Goal: Information Seeking & Learning: Learn about a topic

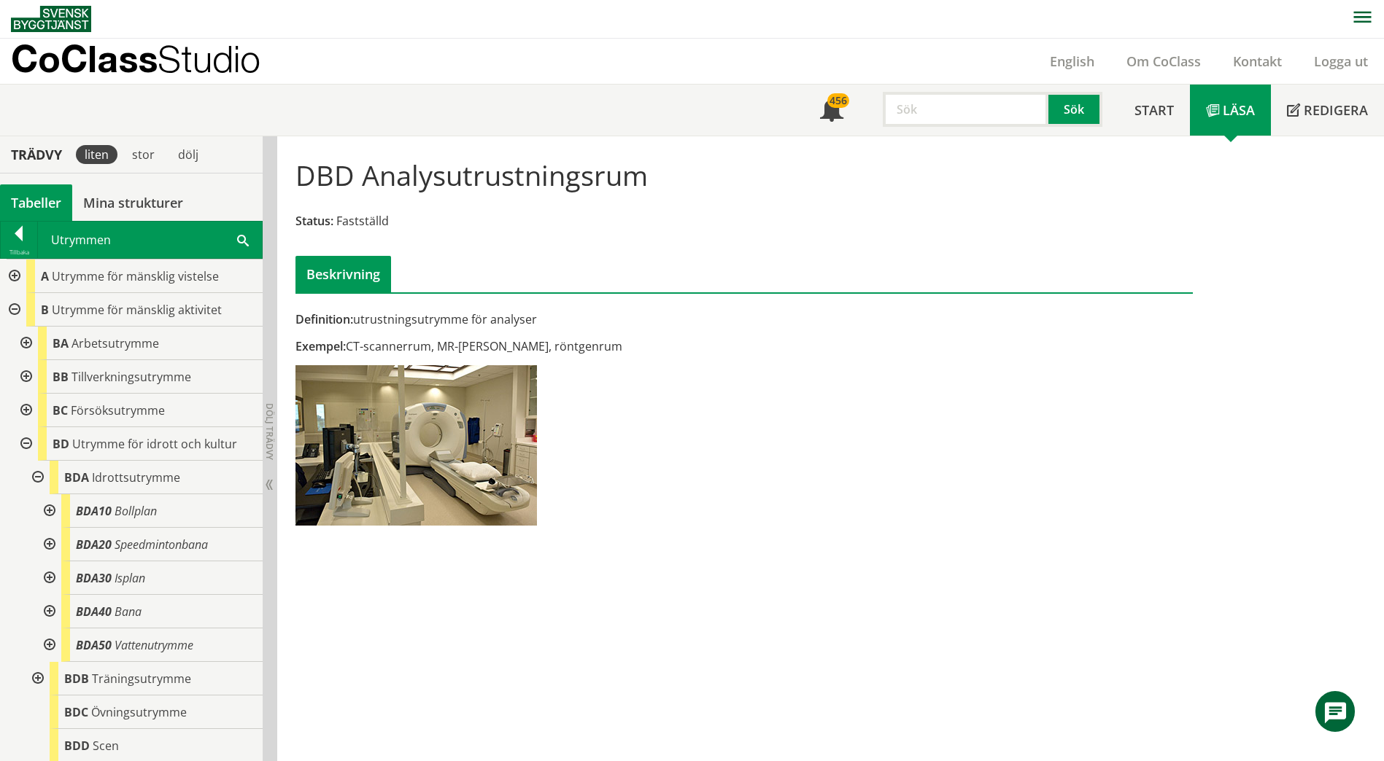
scroll to position [143, 0]
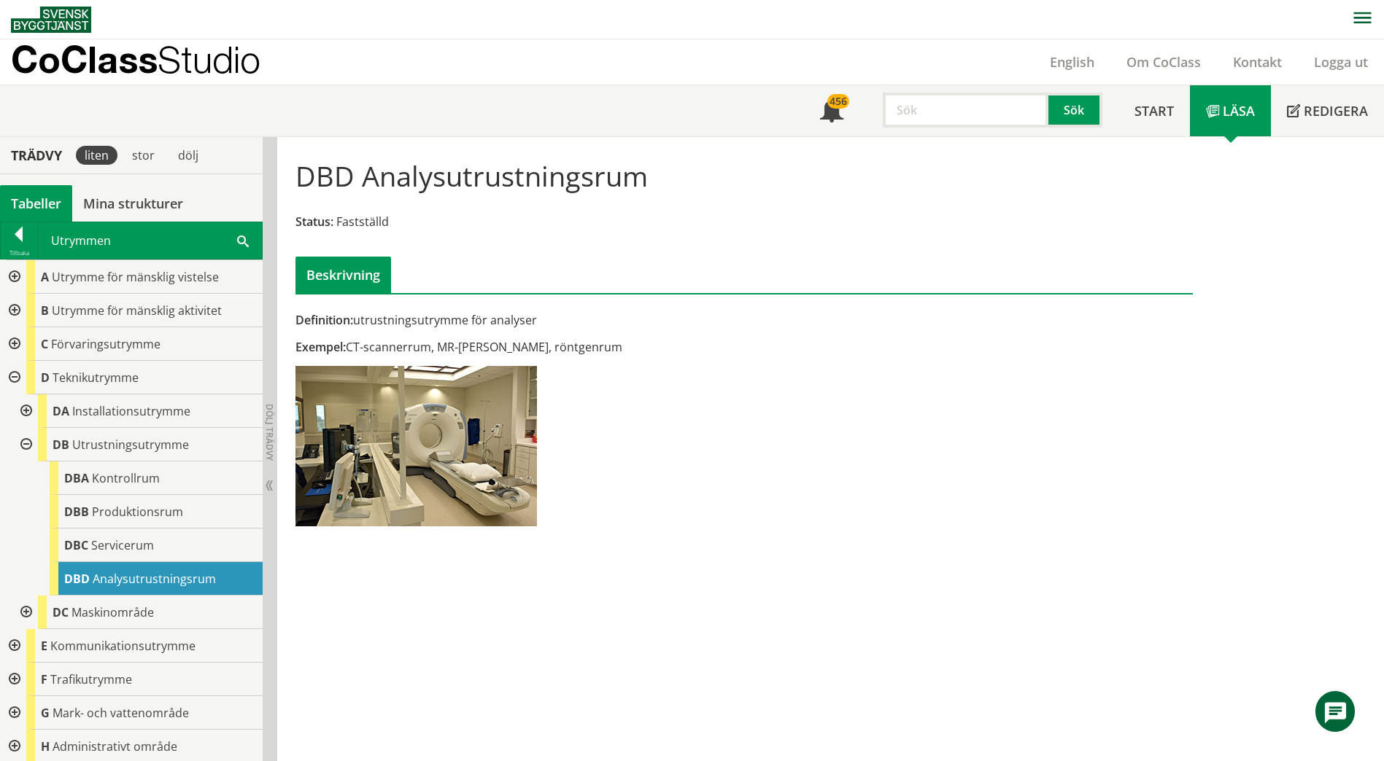
click at [238, 244] on span at bounding box center [243, 240] width 12 height 15
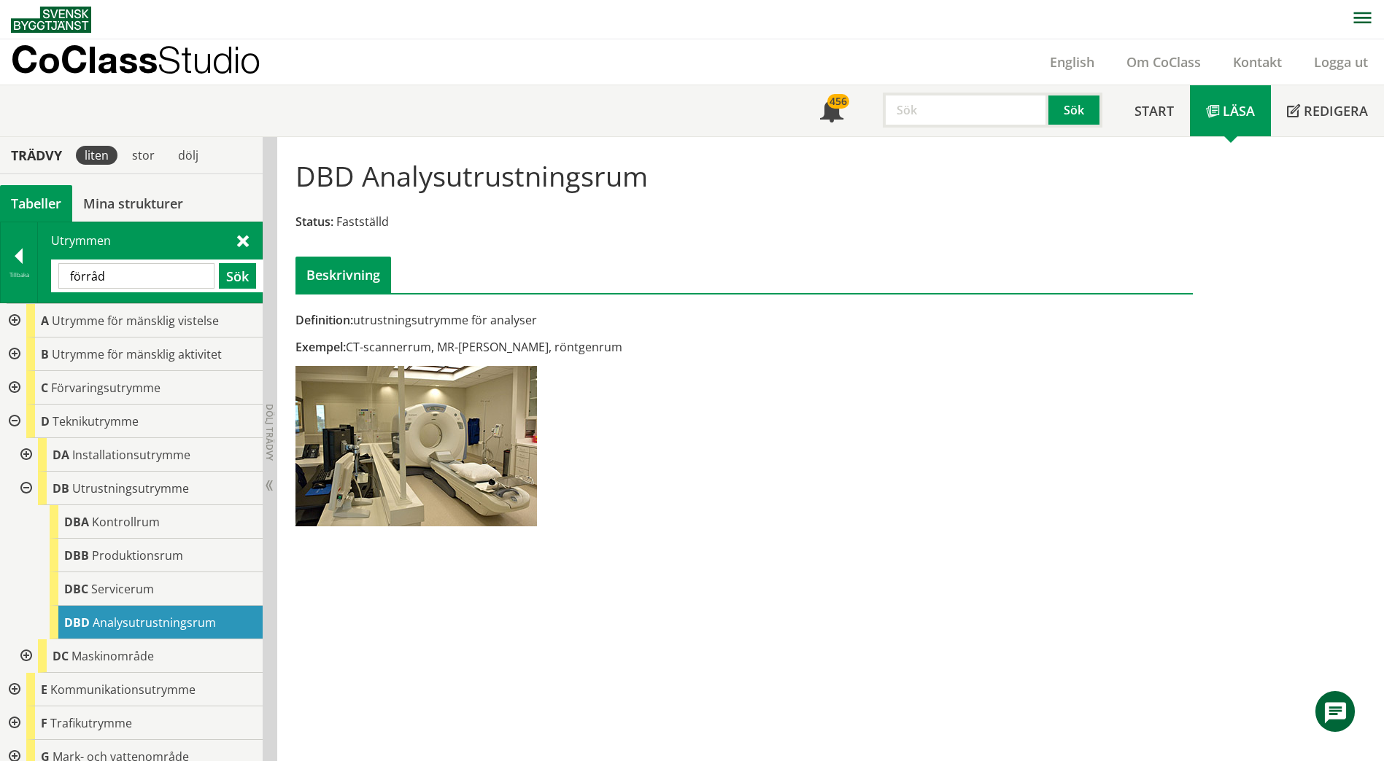
type input "förråd"
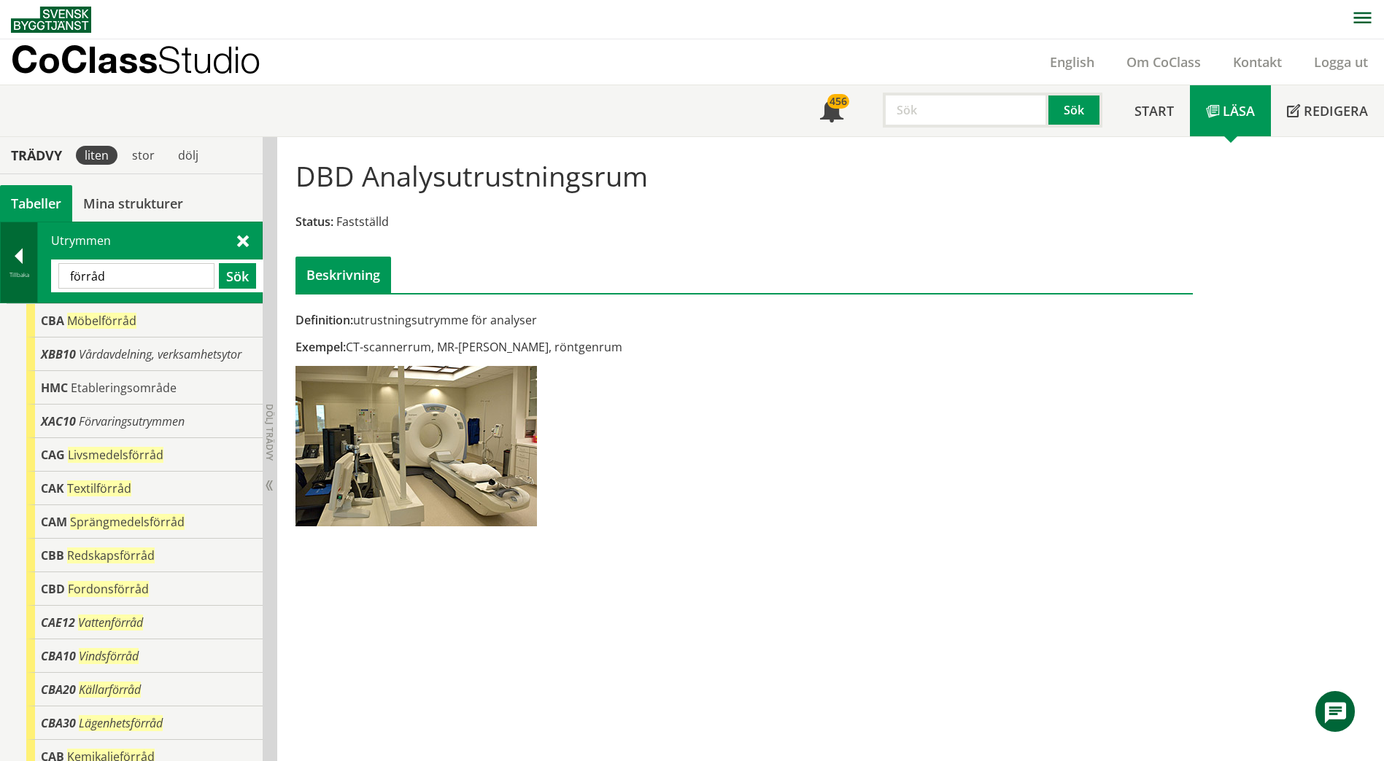
click at [26, 252] on div at bounding box center [19, 259] width 36 height 20
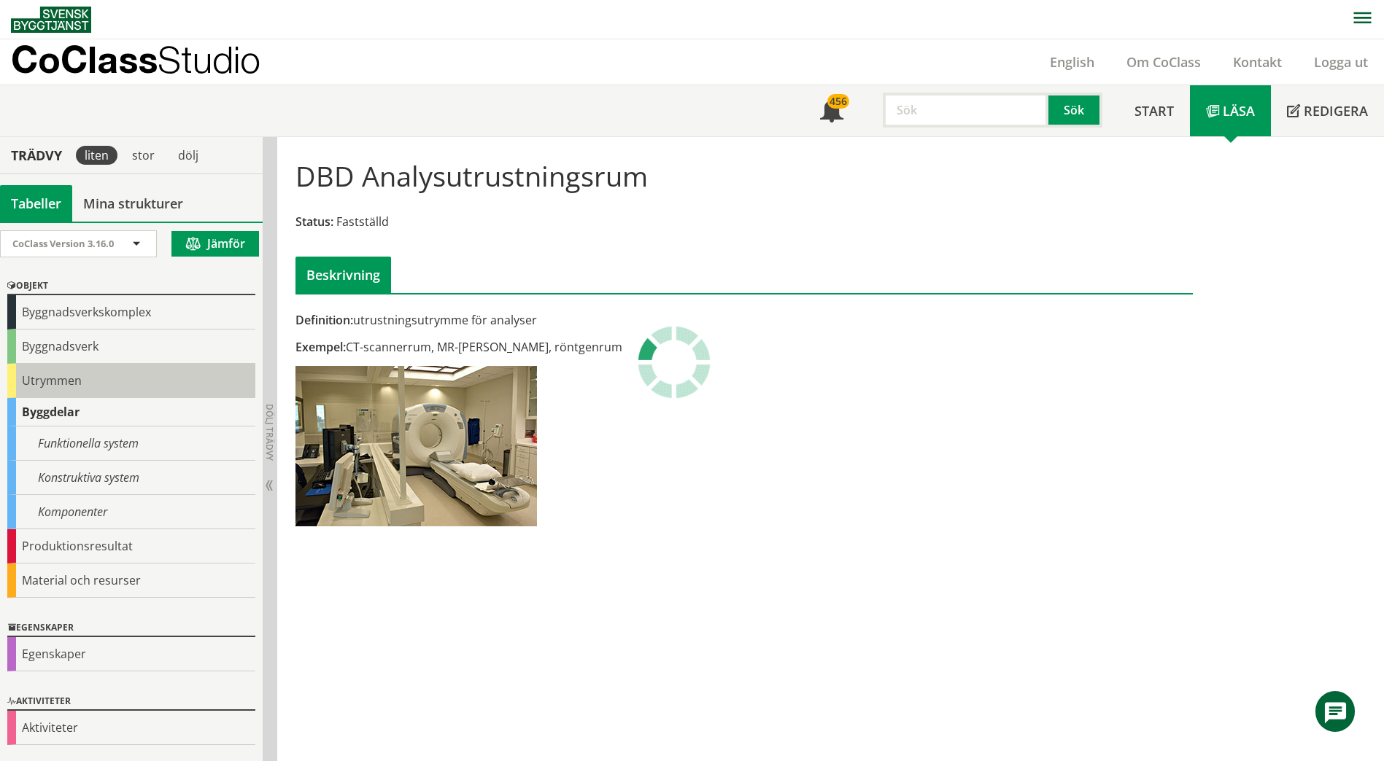
click at [56, 385] on div "Utrymmen" at bounding box center [131, 381] width 248 height 34
click at [34, 380] on div "Utrymmen" at bounding box center [131, 381] width 248 height 34
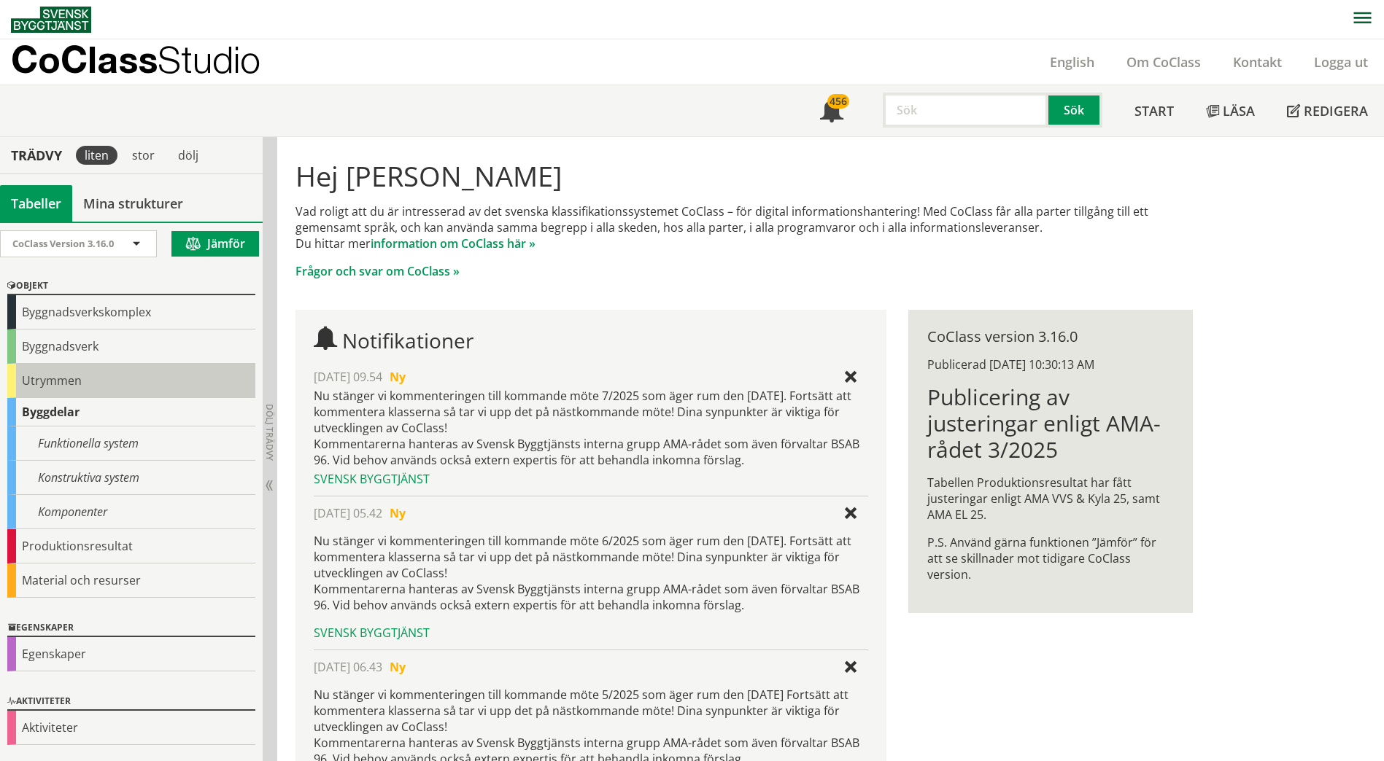
click at [88, 384] on div "Utrymmen" at bounding box center [131, 381] width 248 height 34
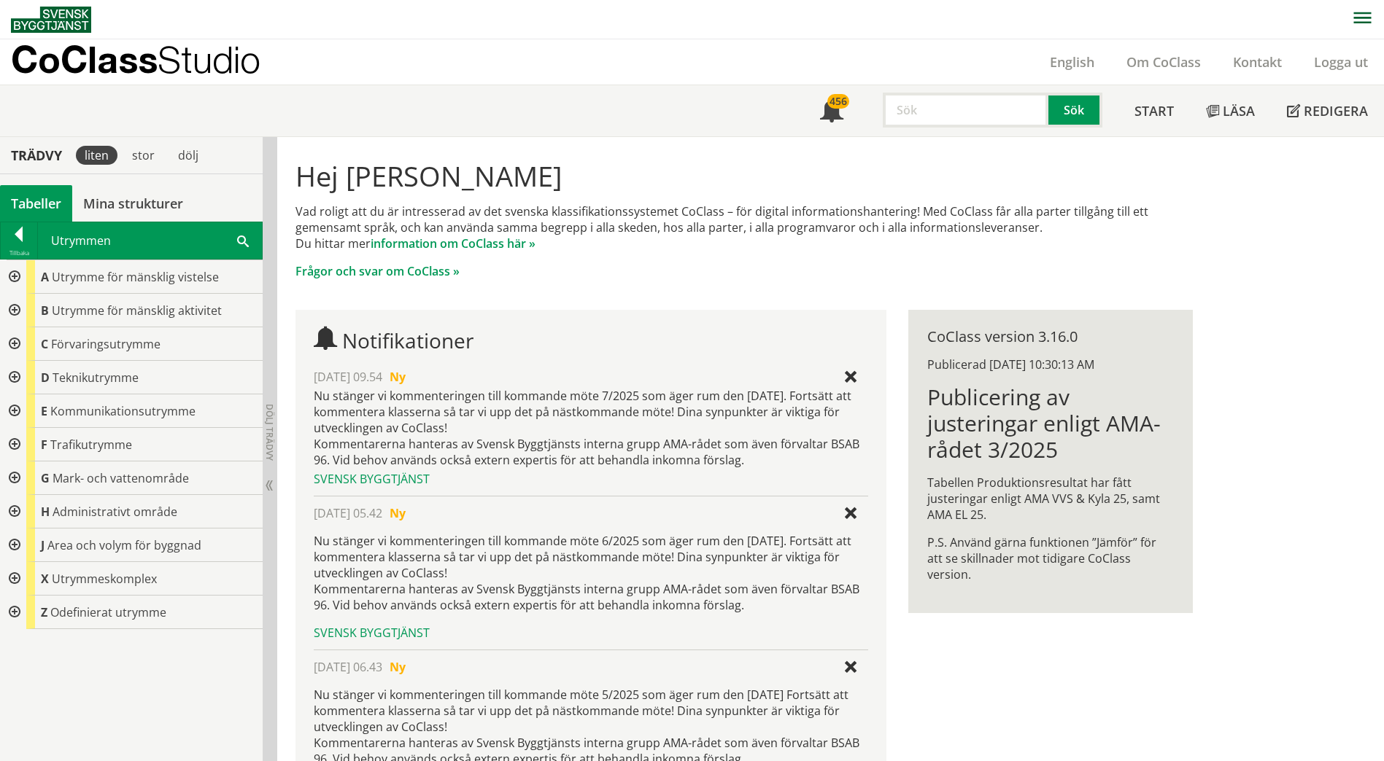
click at [13, 346] on div at bounding box center [13, 344] width 26 height 34
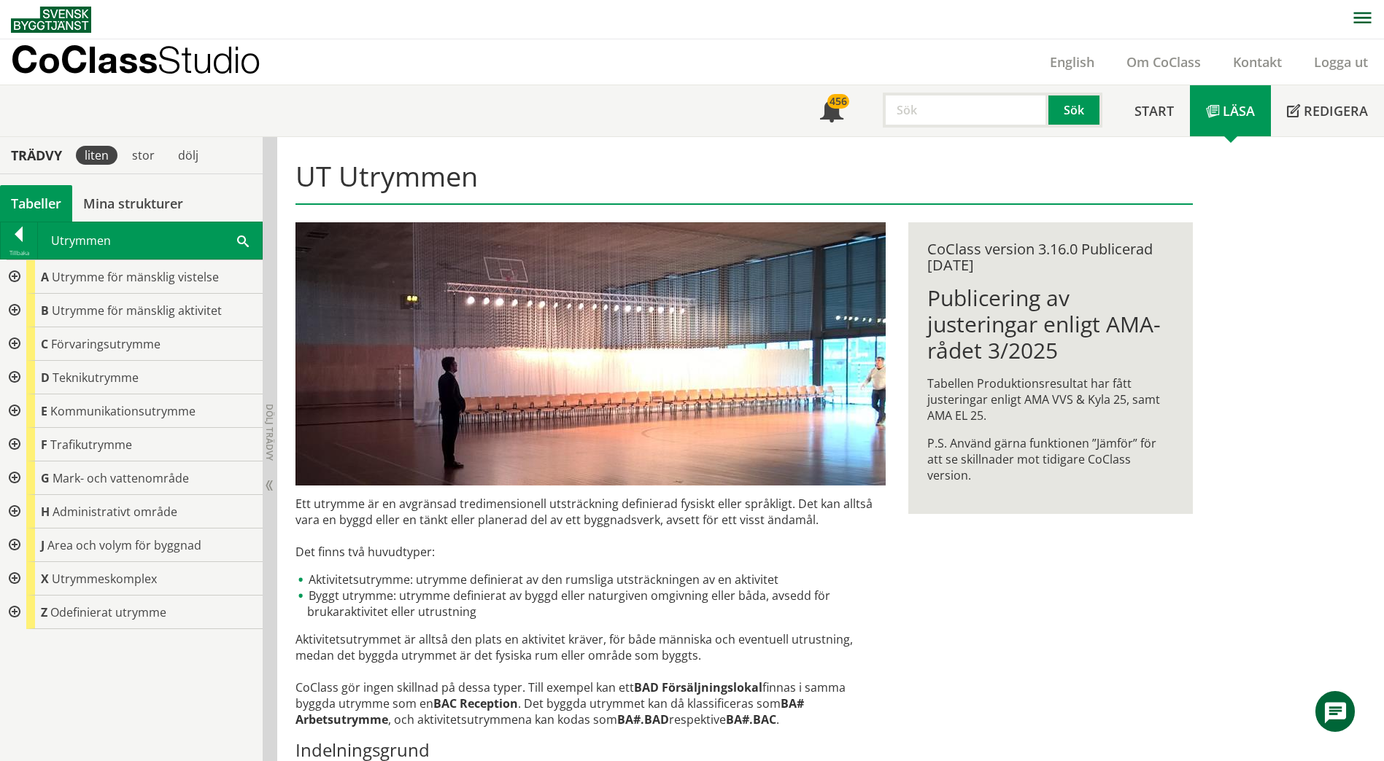
click at [16, 339] on div at bounding box center [13, 344] width 26 height 34
click at [15, 341] on div at bounding box center [13, 344] width 26 height 34
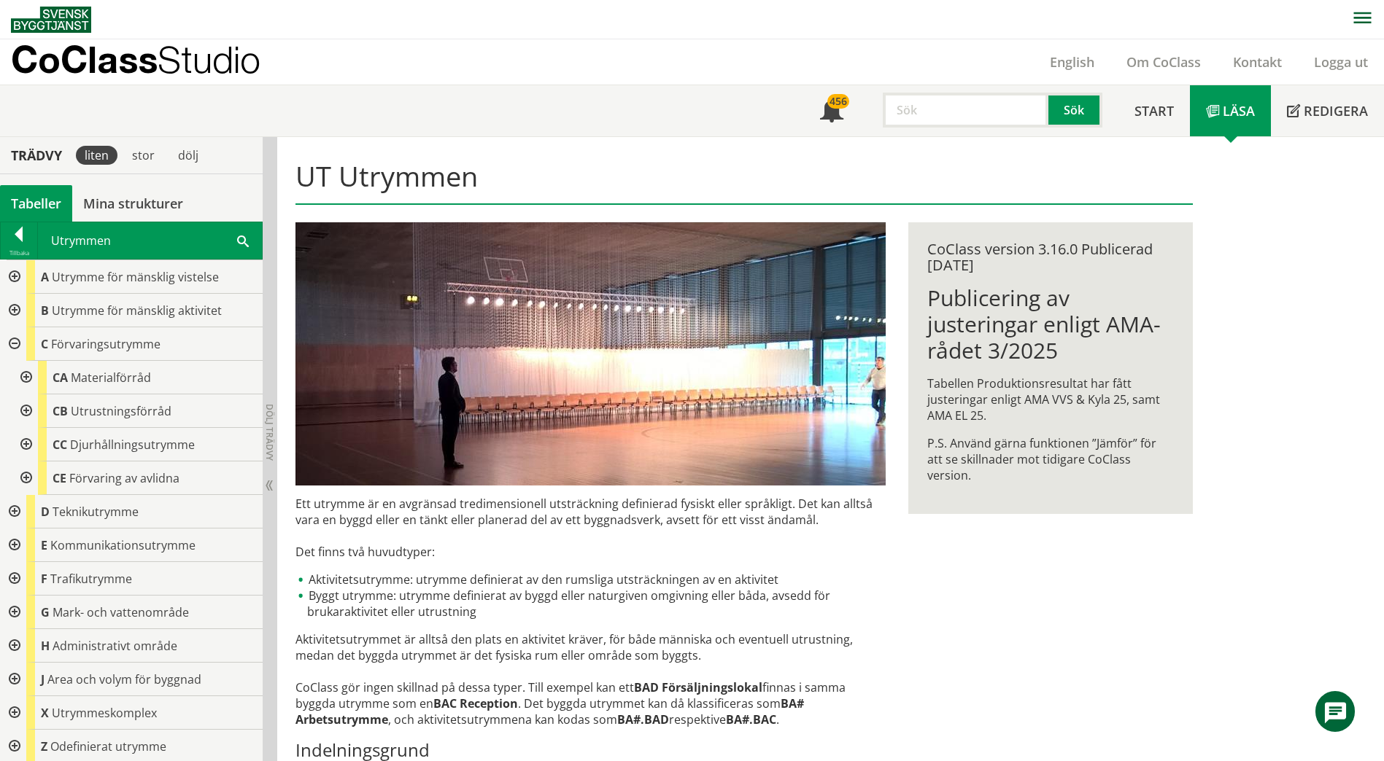
click at [24, 414] on div at bounding box center [25, 412] width 26 height 34
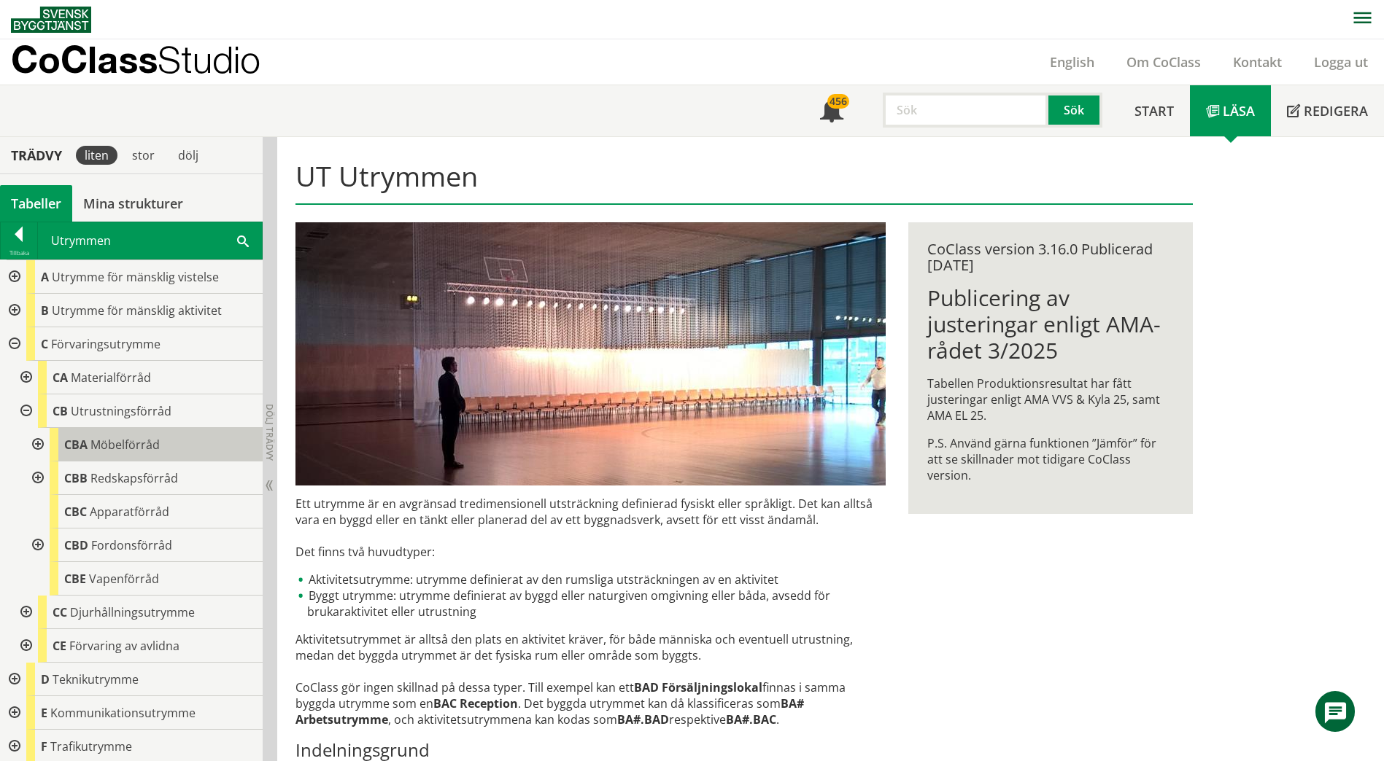
click at [90, 437] on body "AMA AMA Beskrivningsverktyg AMA Funktion BSAB Bygginfo Byggjura Byggkatalogen […" at bounding box center [692, 380] width 1384 height 761
click at [104, 443] on span "Möbelförråd" at bounding box center [124, 445] width 69 height 16
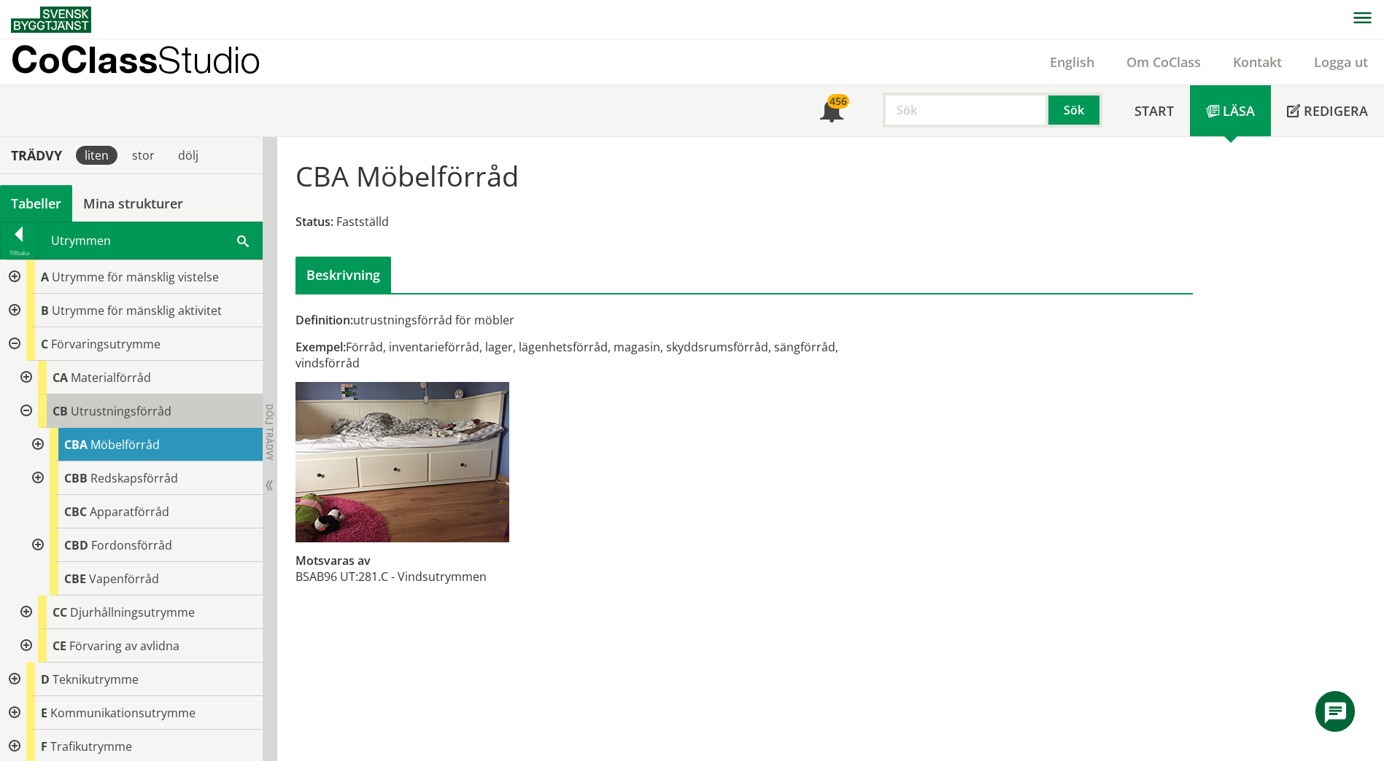
click at [109, 410] on span "Utrustningsförråd" at bounding box center [121, 411] width 101 height 16
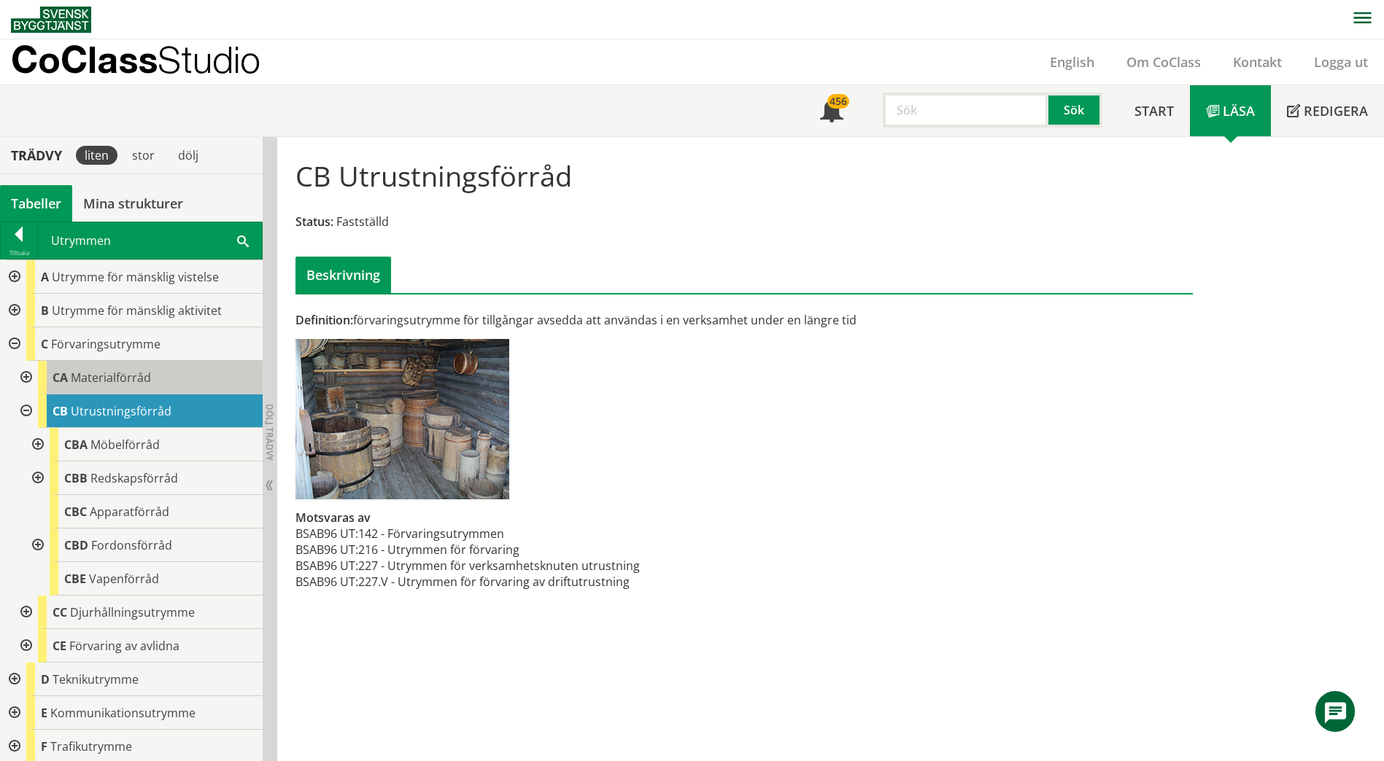
click at [117, 375] on span "Materialförråd" at bounding box center [111, 378] width 80 height 16
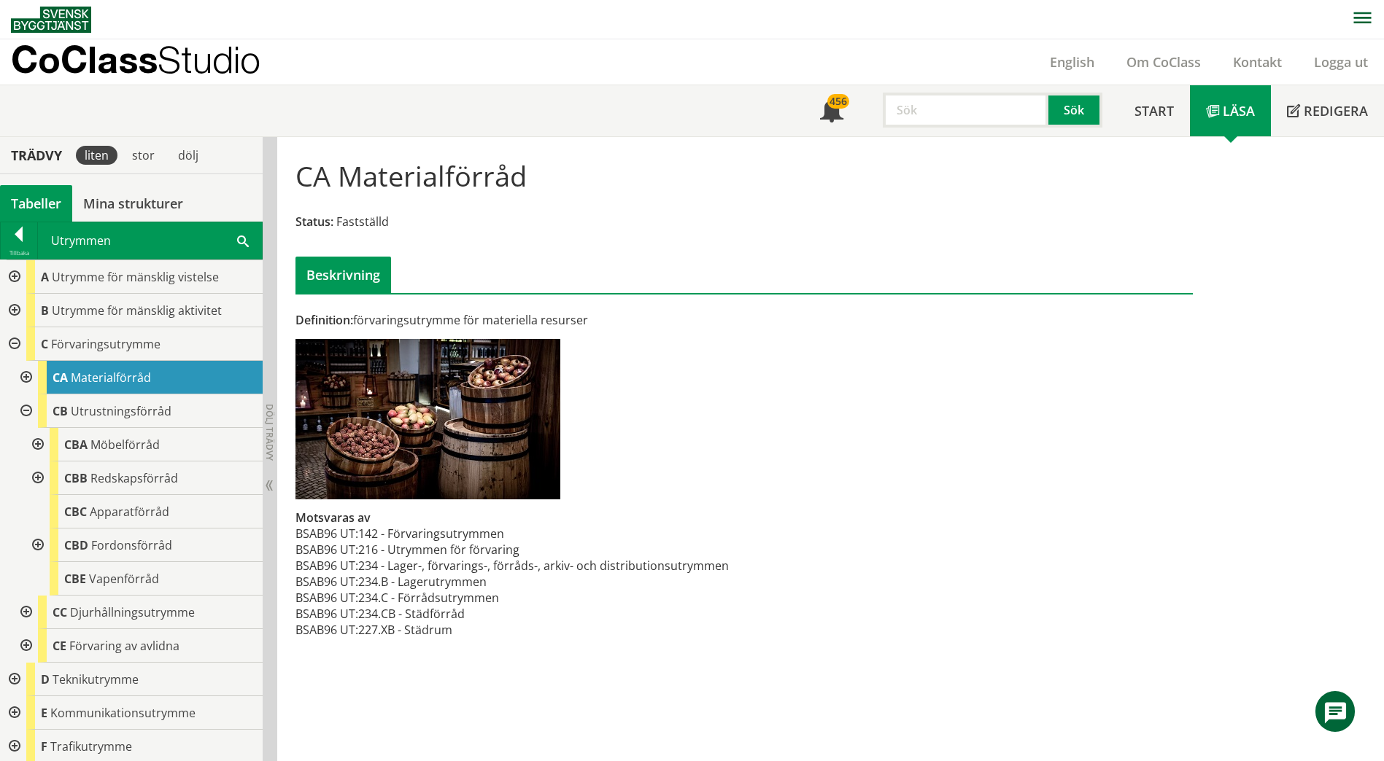
click at [244, 243] on span at bounding box center [243, 240] width 12 height 15
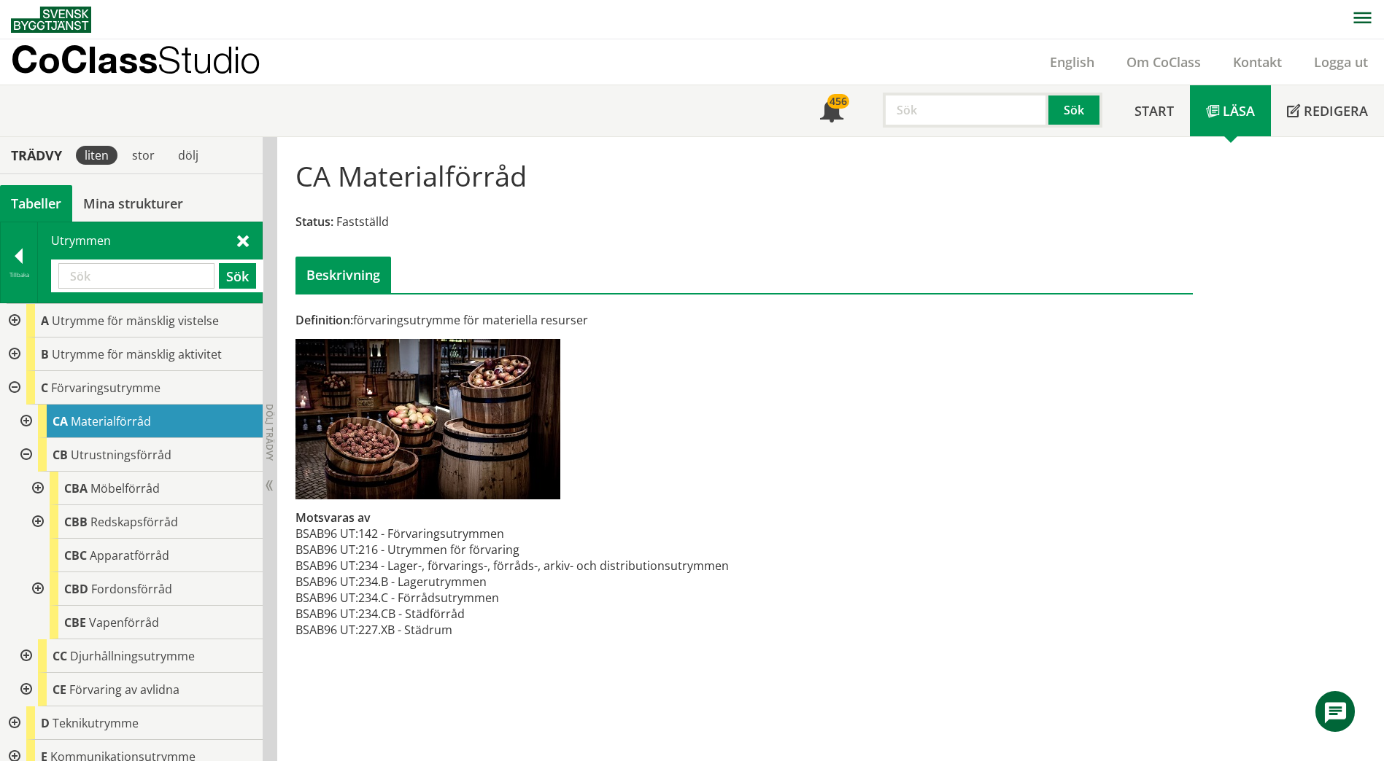
click at [141, 279] on input "text" at bounding box center [136, 276] width 156 height 26
type input "entre"
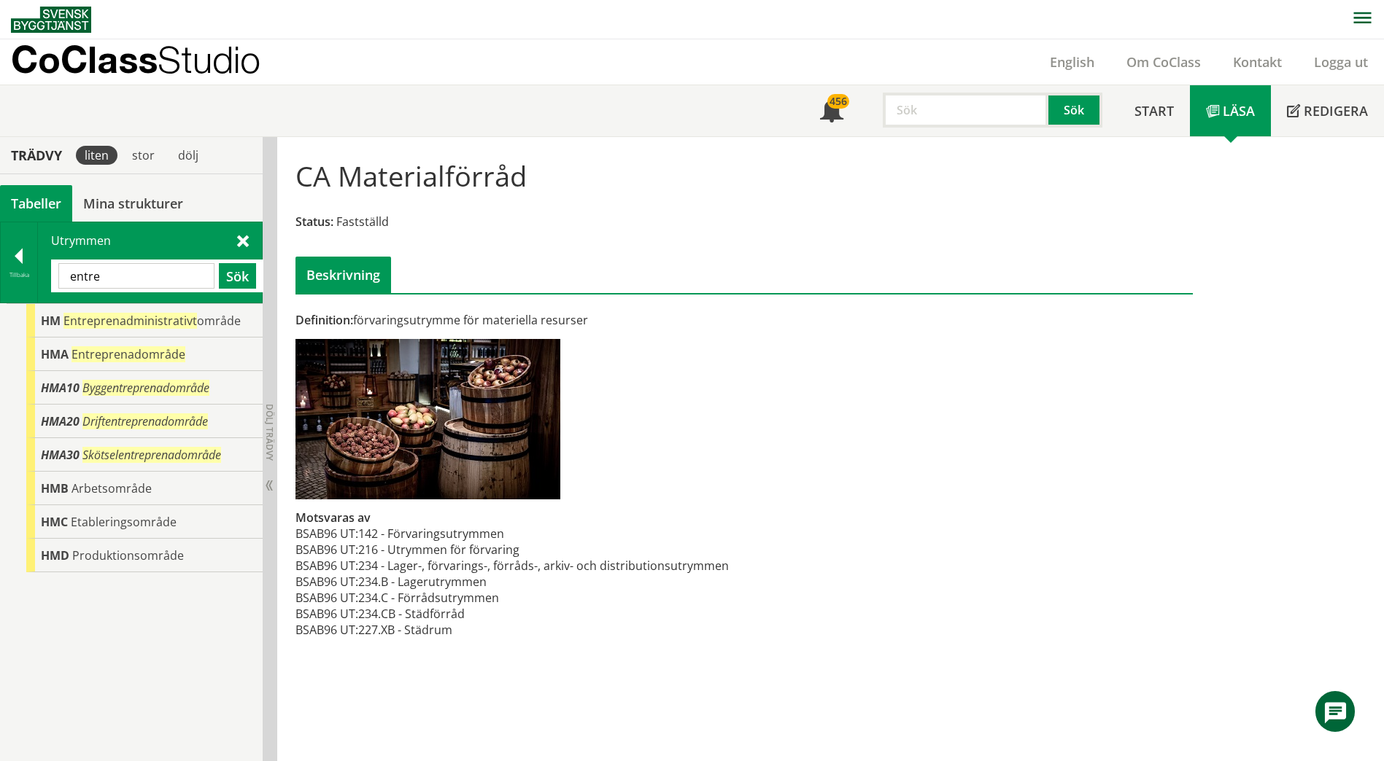
click at [23, 257] on div at bounding box center [19, 259] width 36 height 20
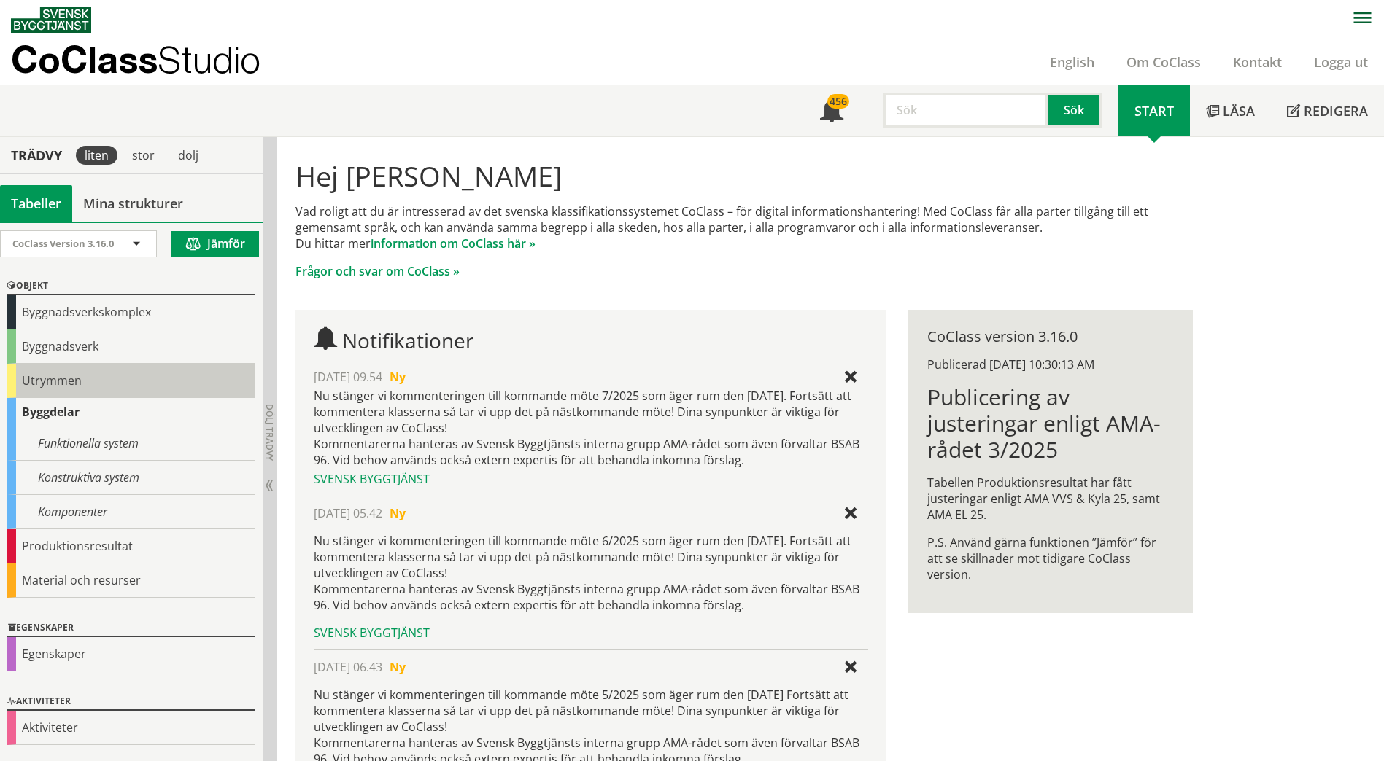
click at [54, 379] on div "Utrymmen" at bounding box center [131, 381] width 248 height 34
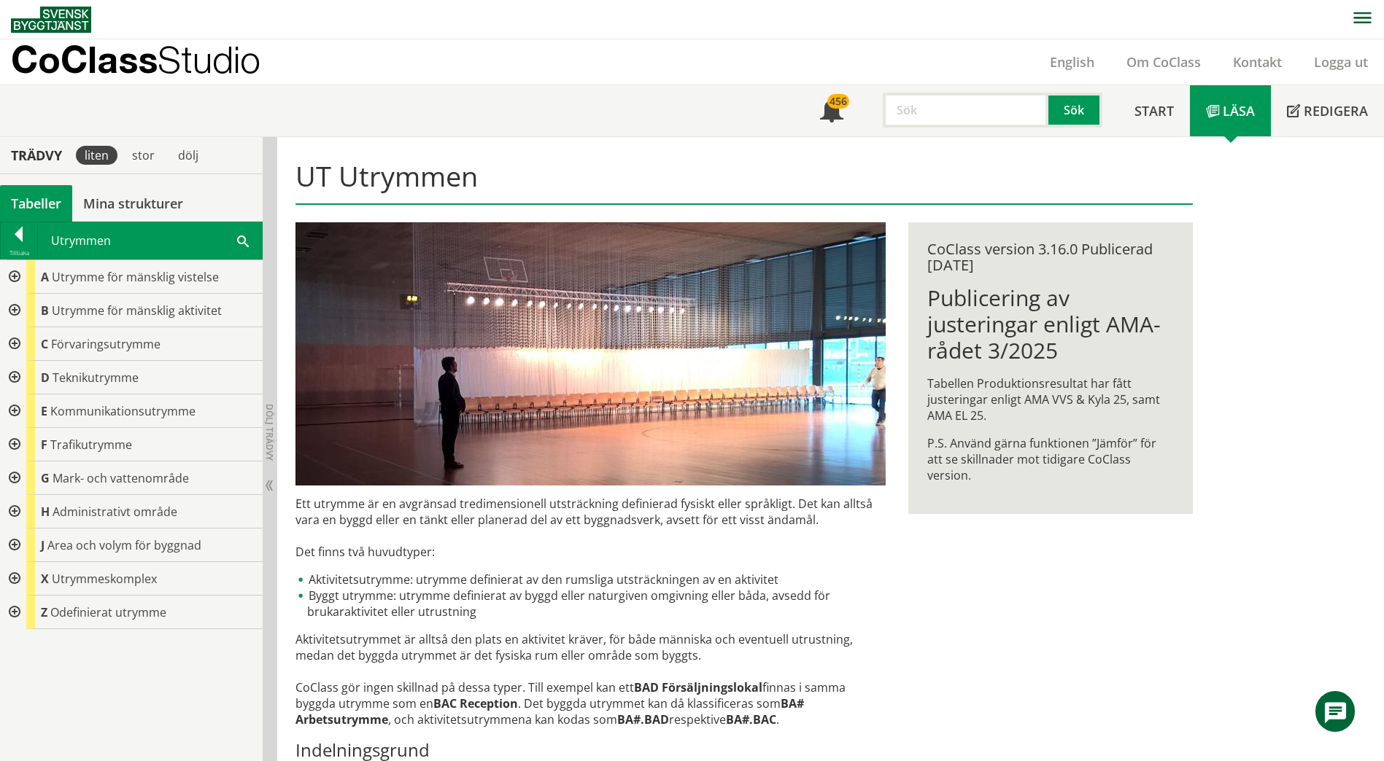
click at [17, 405] on div at bounding box center [13, 412] width 26 height 34
click at [27, 441] on div at bounding box center [25, 445] width 26 height 34
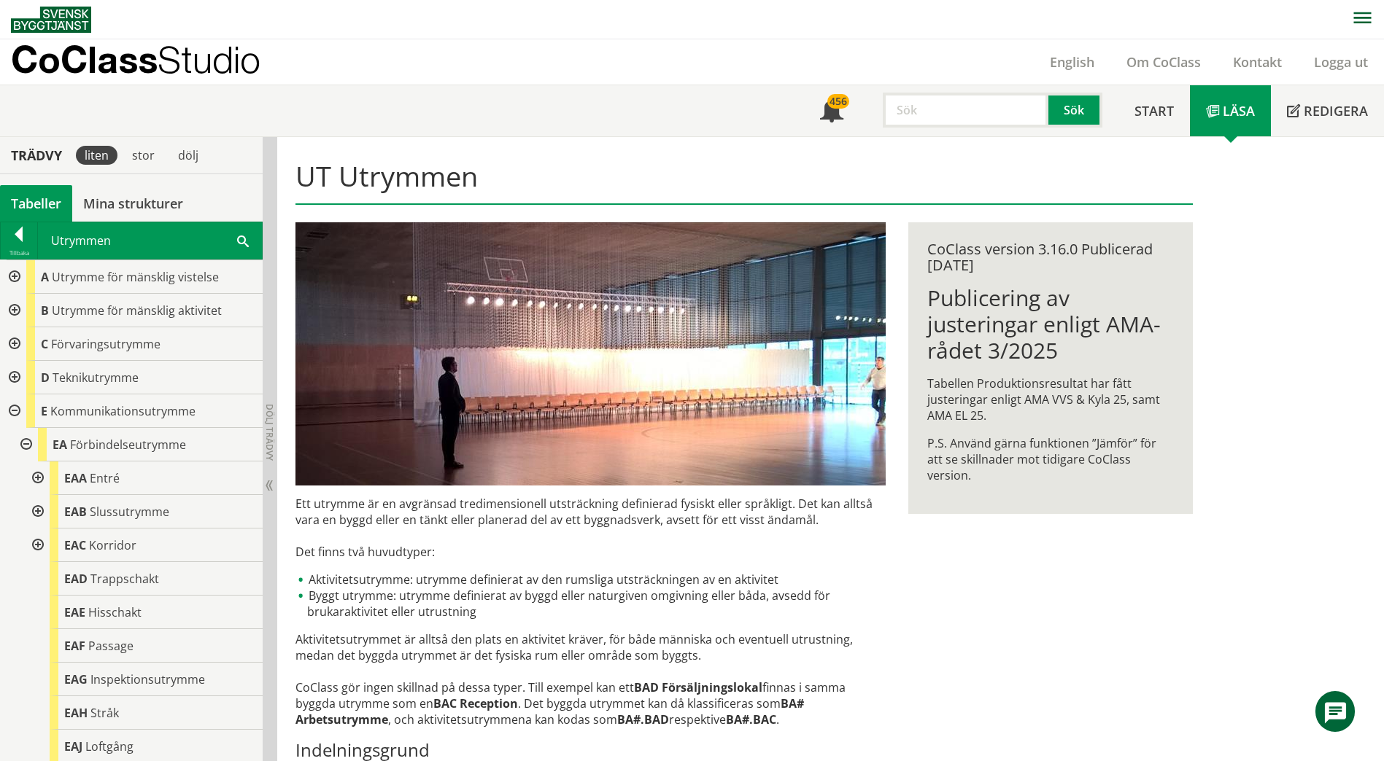
click at [37, 473] on div at bounding box center [36, 479] width 26 height 34
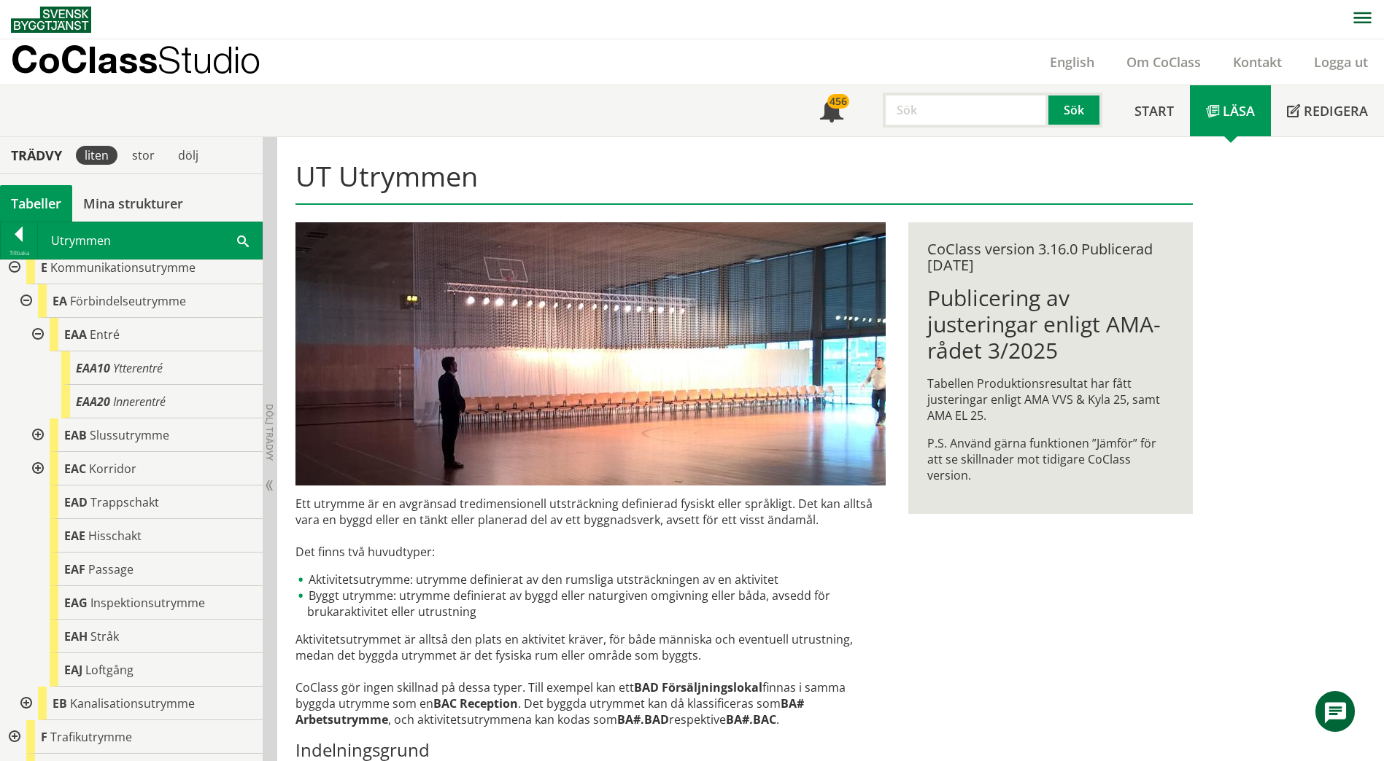
scroll to position [146, 0]
click at [36, 434] on div at bounding box center [36, 433] width 26 height 34
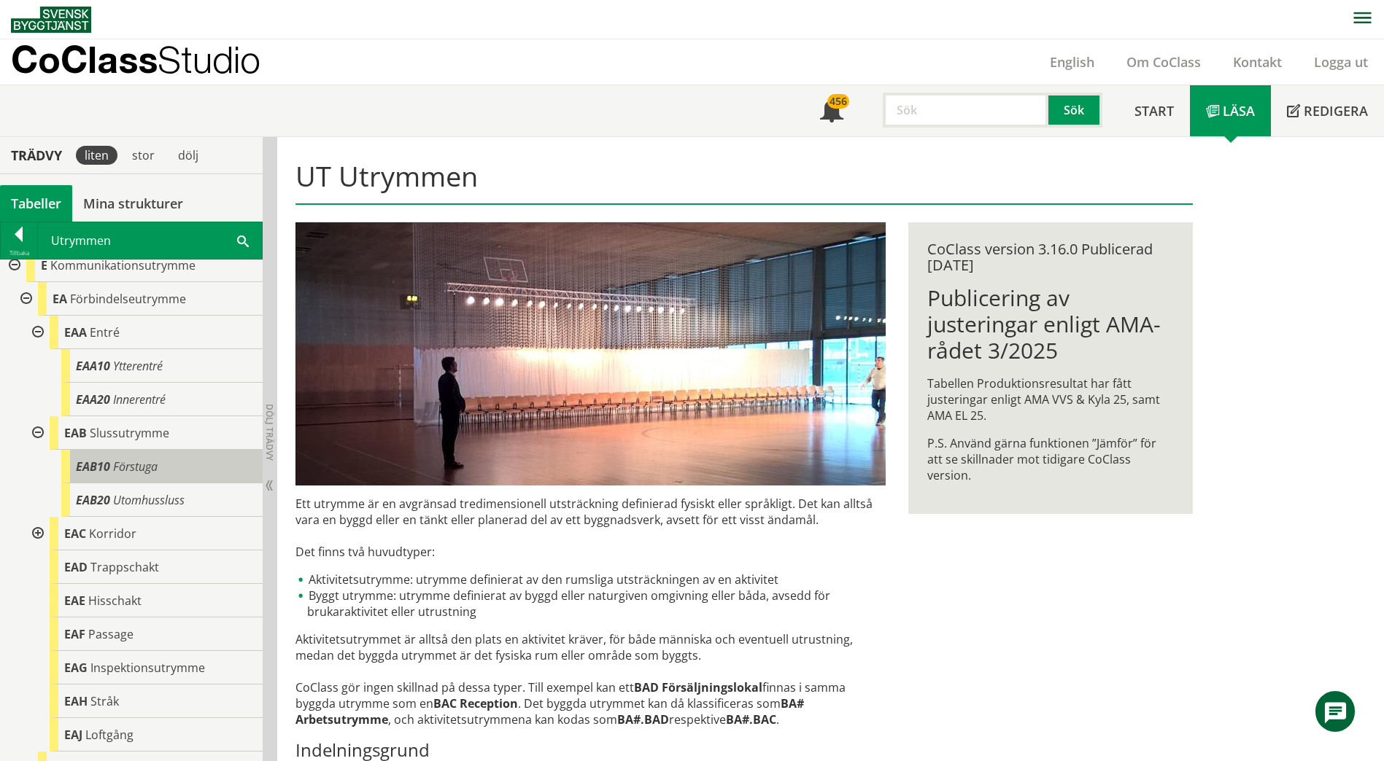
click at [114, 459] on span "Förstuga" at bounding box center [135, 467] width 44 height 16
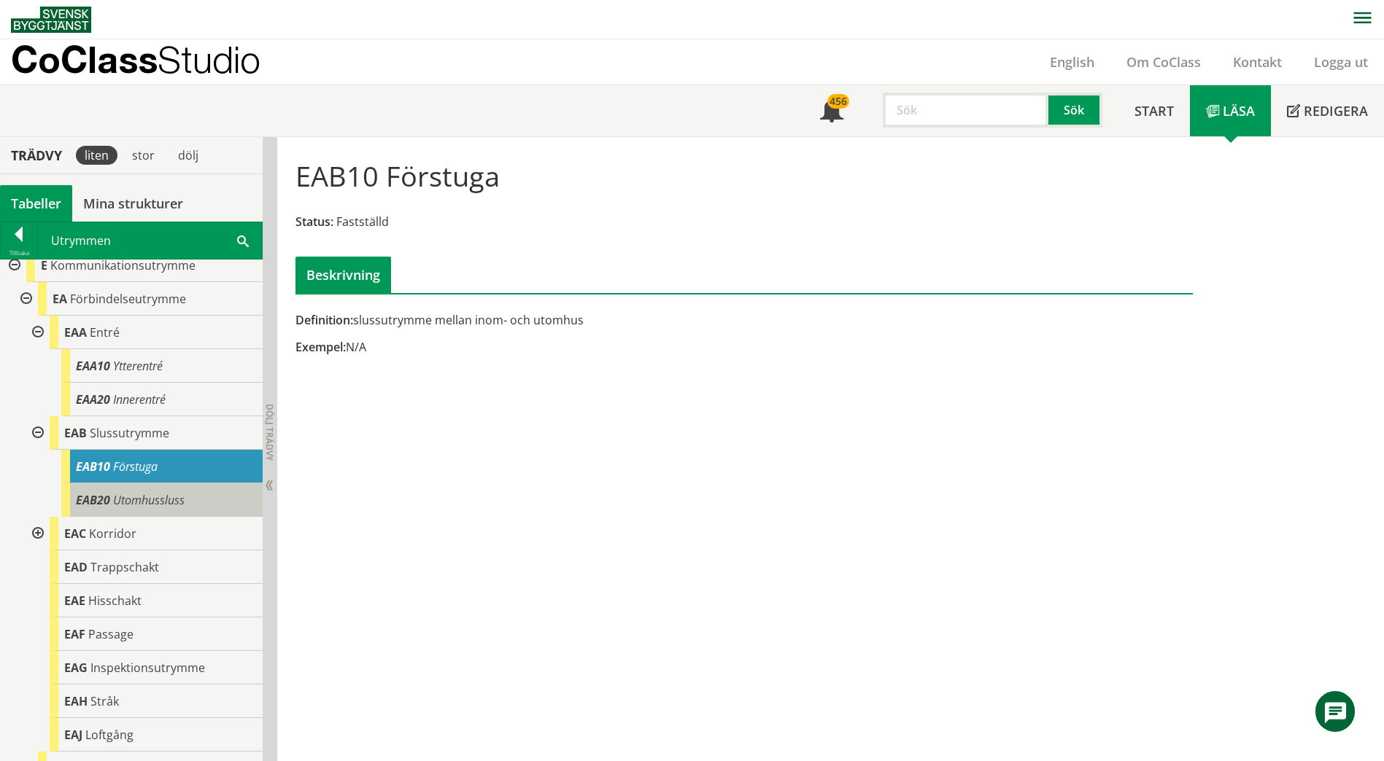
click at [126, 493] on body "AMA AMA Beskrivningsverktyg AMA Funktion BSAB Bygginfo Byggjura Byggkatalogen […" at bounding box center [692, 380] width 1384 height 761
click at [128, 506] on span "Utomhussluss" at bounding box center [148, 500] width 71 height 16
click at [123, 508] on div "EAB20 Utomhussluss" at bounding box center [161, 501] width 201 height 34
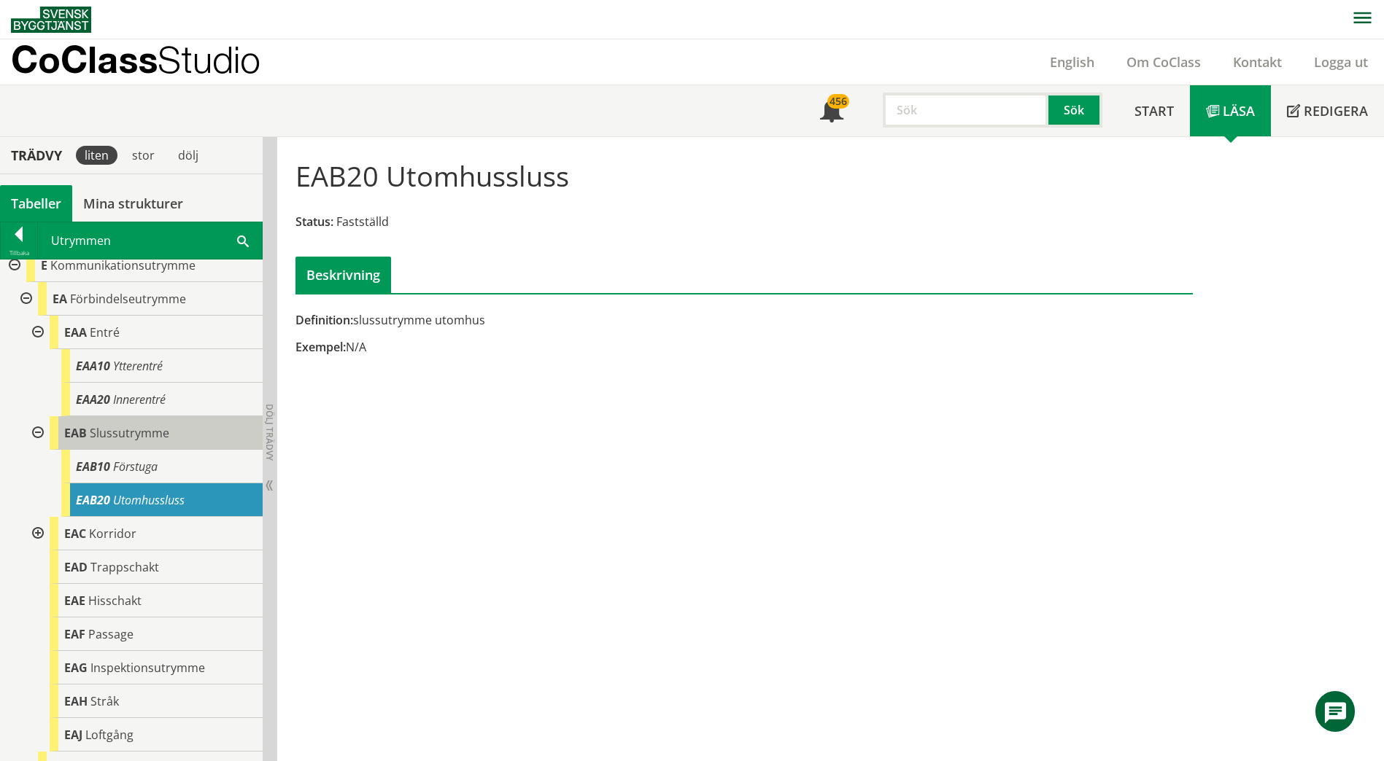
click at [122, 439] on span "Slussutrymme" at bounding box center [129, 433] width 79 height 16
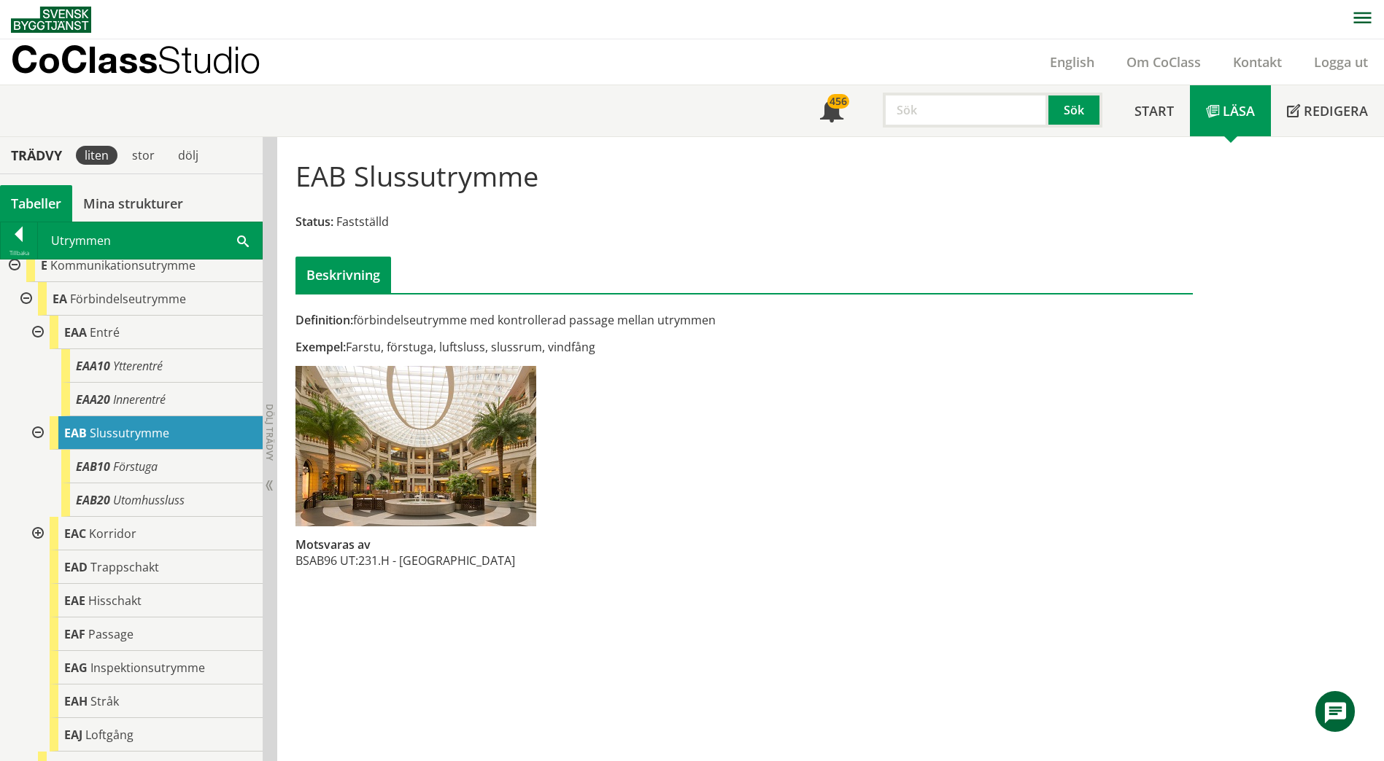
click at [36, 431] on div at bounding box center [36, 433] width 26 height 34
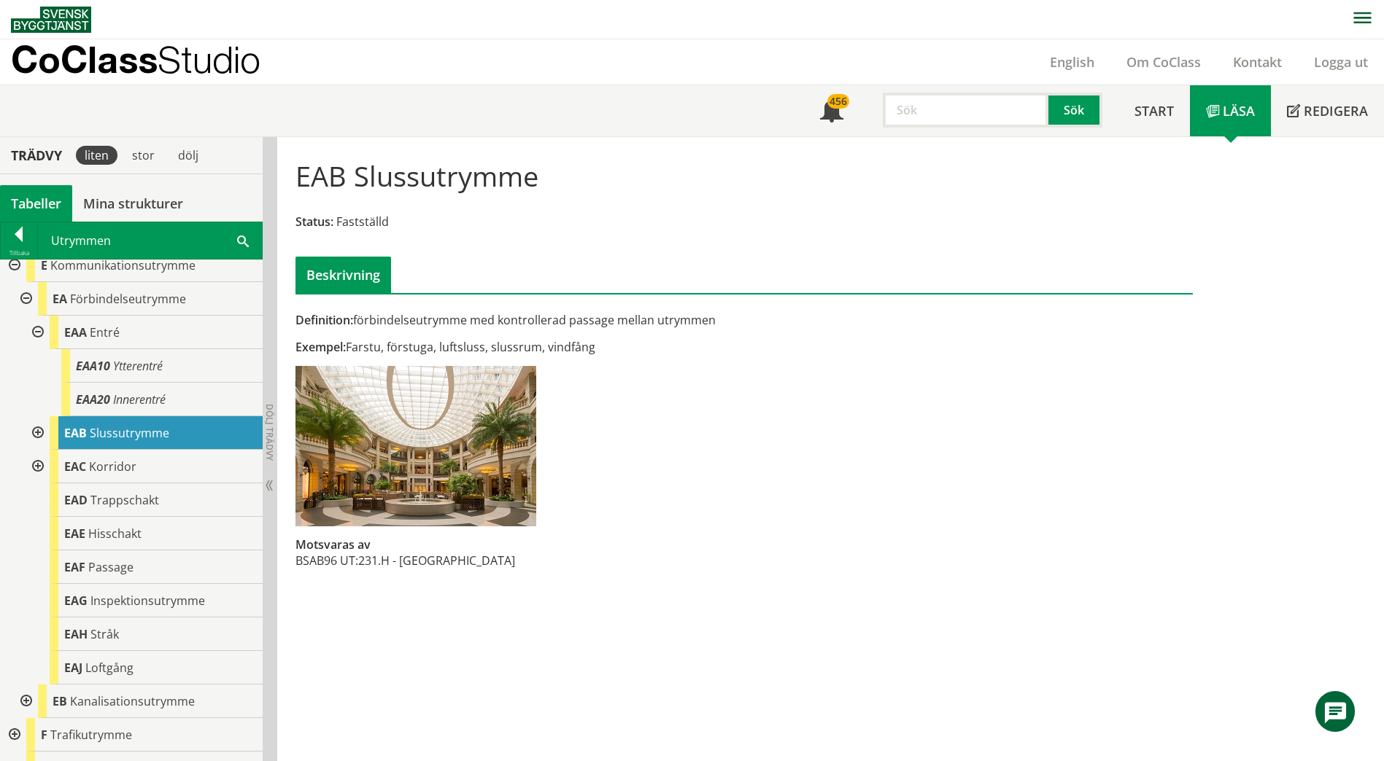
click at [236, 243] on div "Utrymmen Sök" at bounding box center [150, 240] width 224 height 36
click at [241, 243] on span at bounding box center [243, 240] width 12 height 15
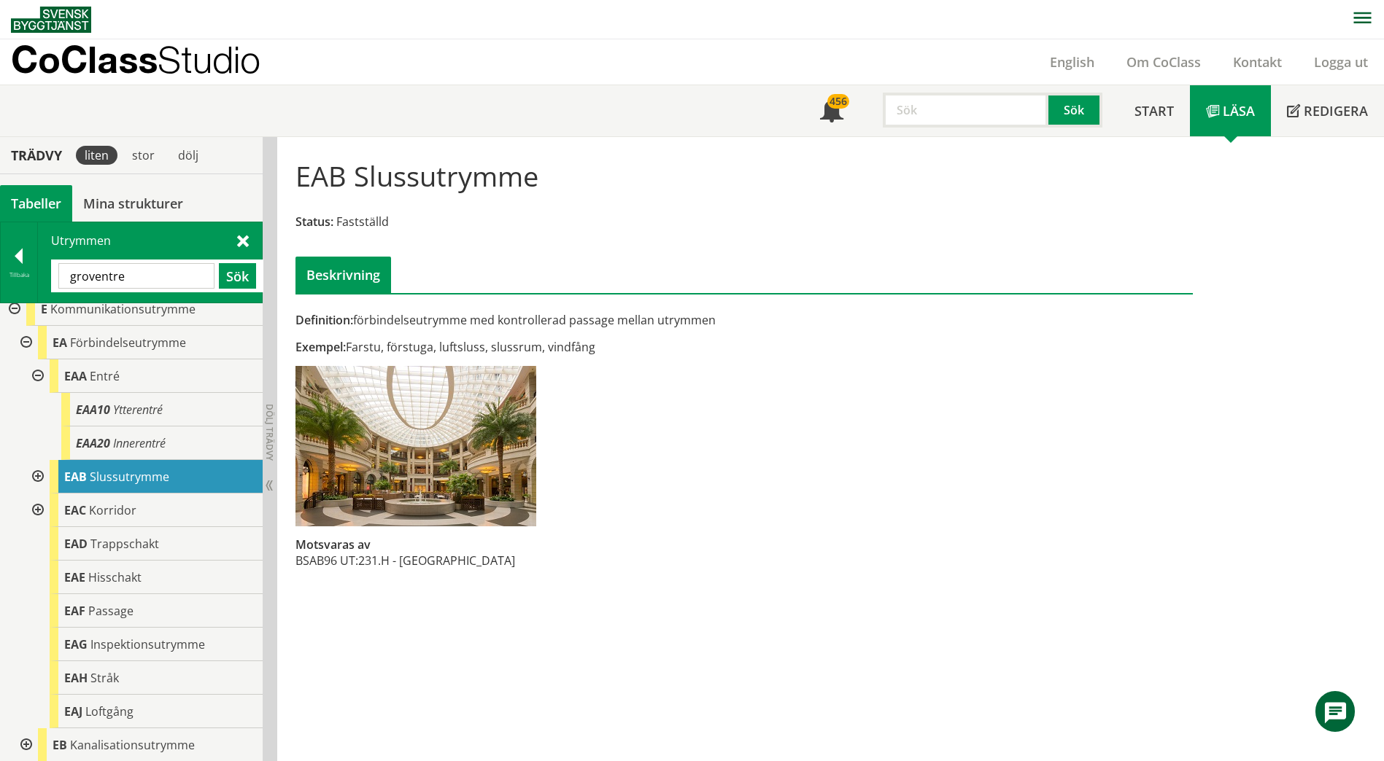
type input "groventre"
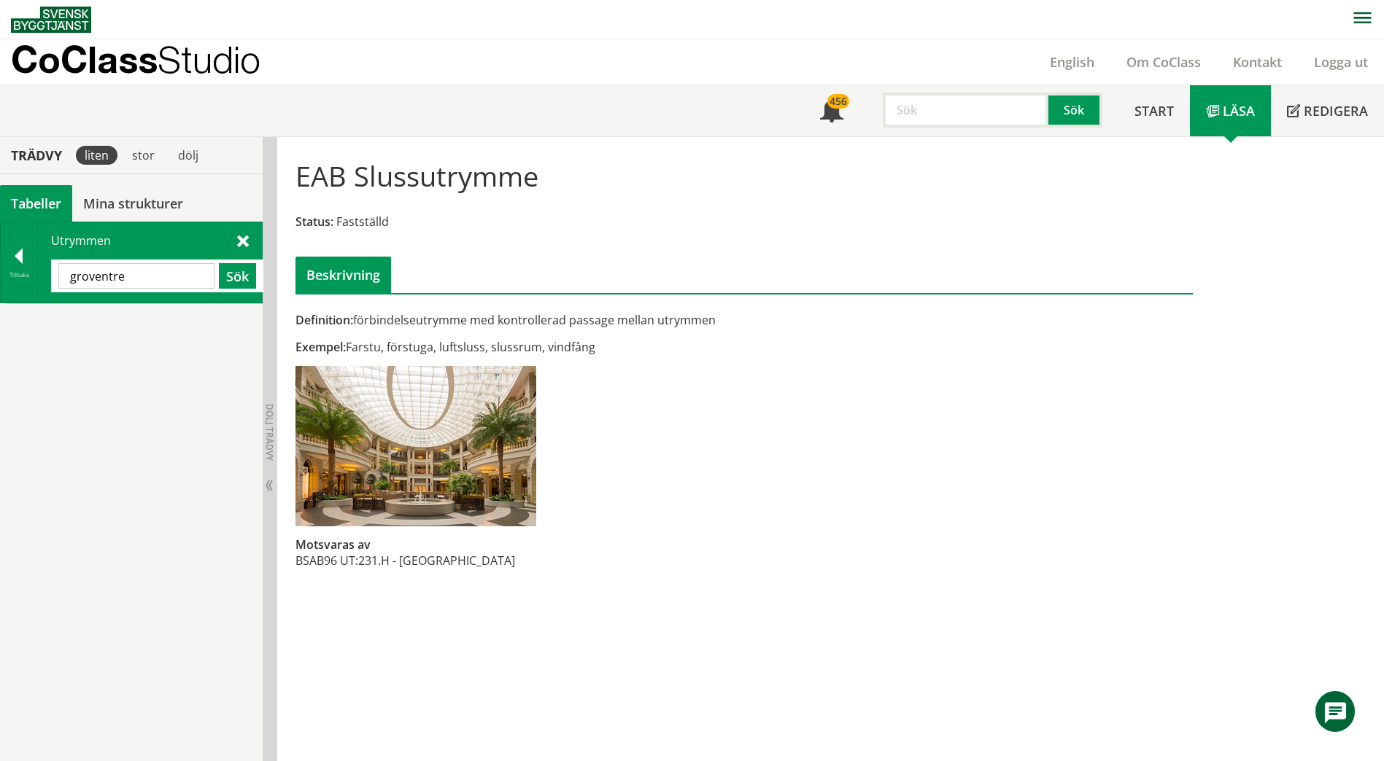
click at [230, 245] on div "Utrymmen [GEOGRAPHIC_DATA] Sök" at bounding box center [150, 262] width 224 height 80
click at [244, 238] on span at bounding box center [243, 240] width 12 height 15
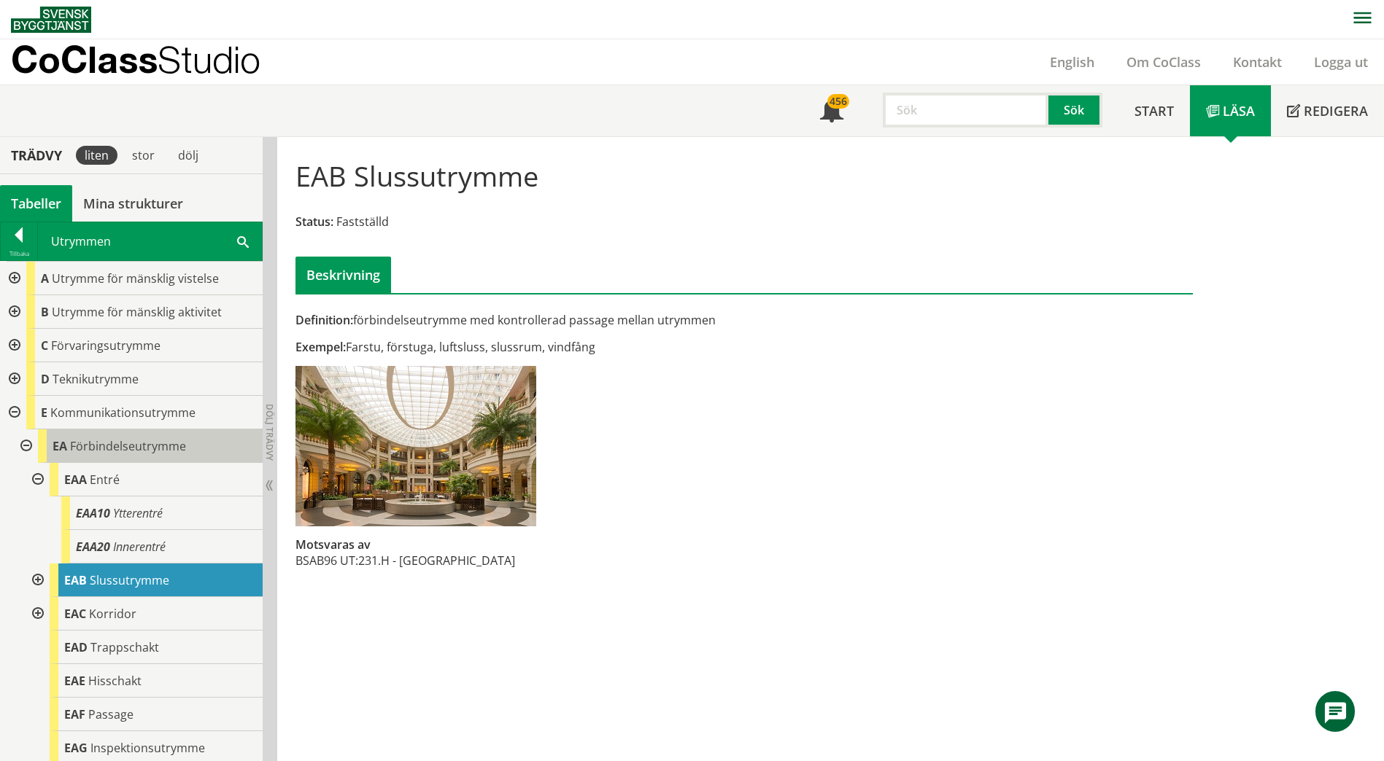
click at [163, 445] on span "Förbindelseutrymme" at bounding box center [128, 446] width 116 height 16
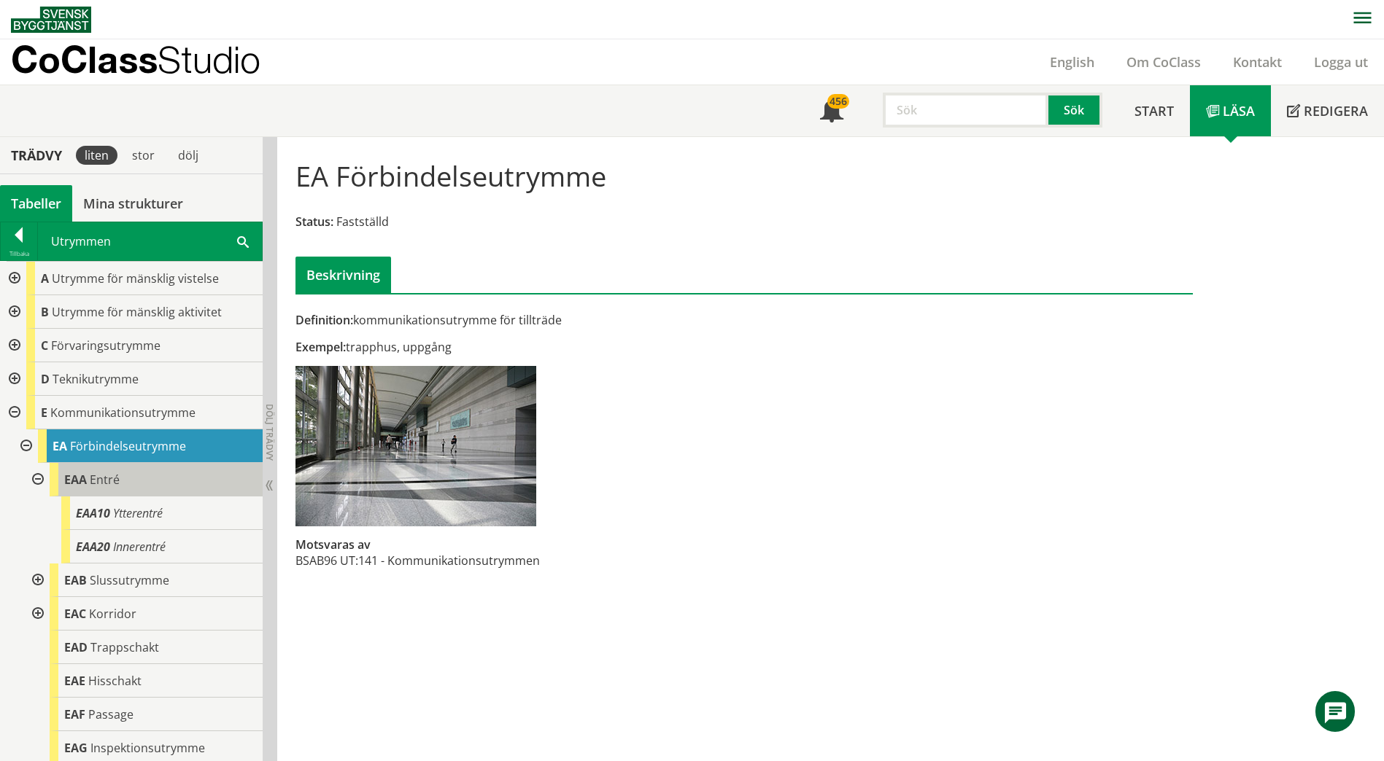
click at [150, 482] on div "EAA Entré" at bounding box center [156, 480] width 213 height 34
click at [144, 472] on div "EAA Entré" at bounding box center [156, 480] width 213 height 34
drag, startPoint x: 144, startPoint y: 472, endPoint x: 125, endPoint y: 466, distance: 19.8
click at [125, 466] on div "EAA Entré" at bounding box center [156, 480] width 213 height 34
click at [92, 462] on div "EA Förbindelseutrymme" at bounding box center [150, 447] width 225 height 34
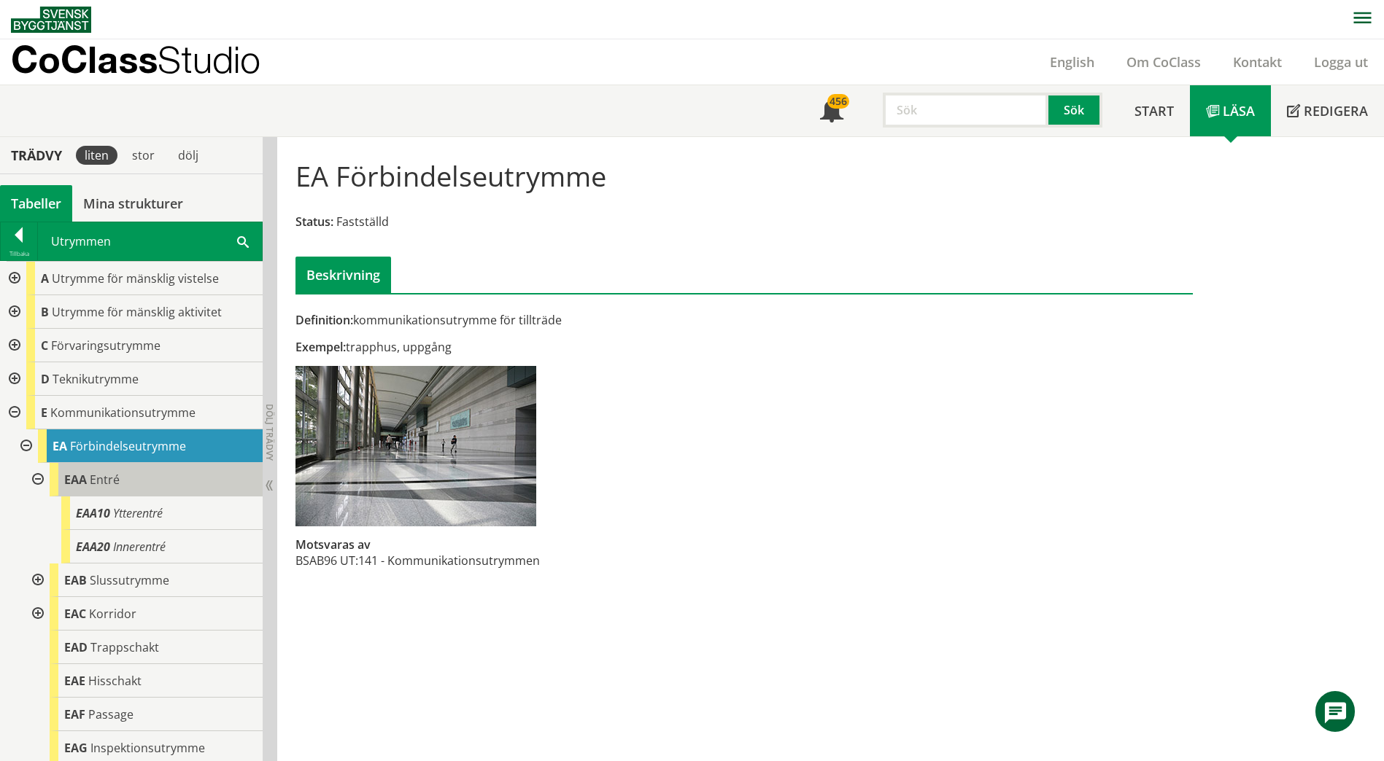
click at [104, 477] on span "Entré" at bounding box center [105, 480] width 30 height 16
click at [101, 489] on div "EAA Entré" at bounding box center [156, 480] width 213 height 34
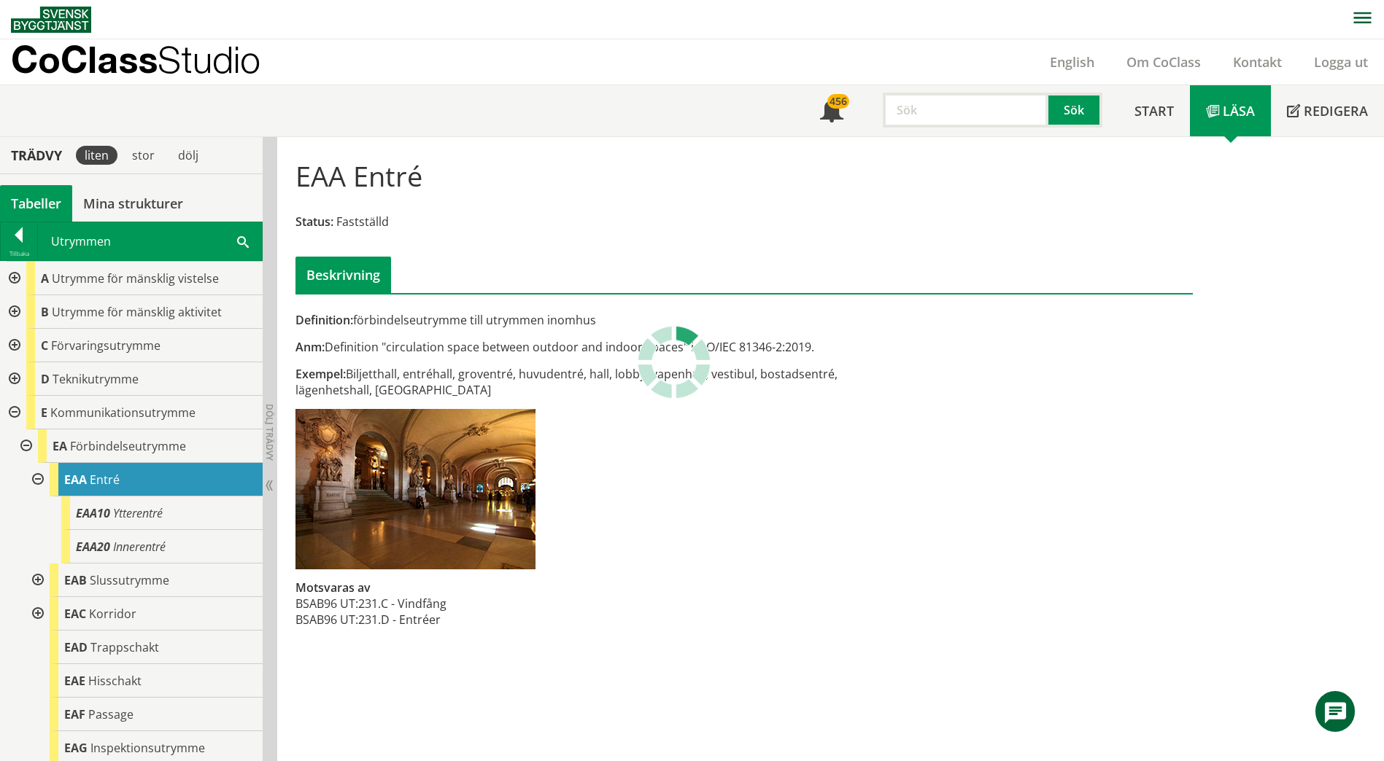
click at [12, 311] on div at bounding box center [13, 312] width 26 height 34
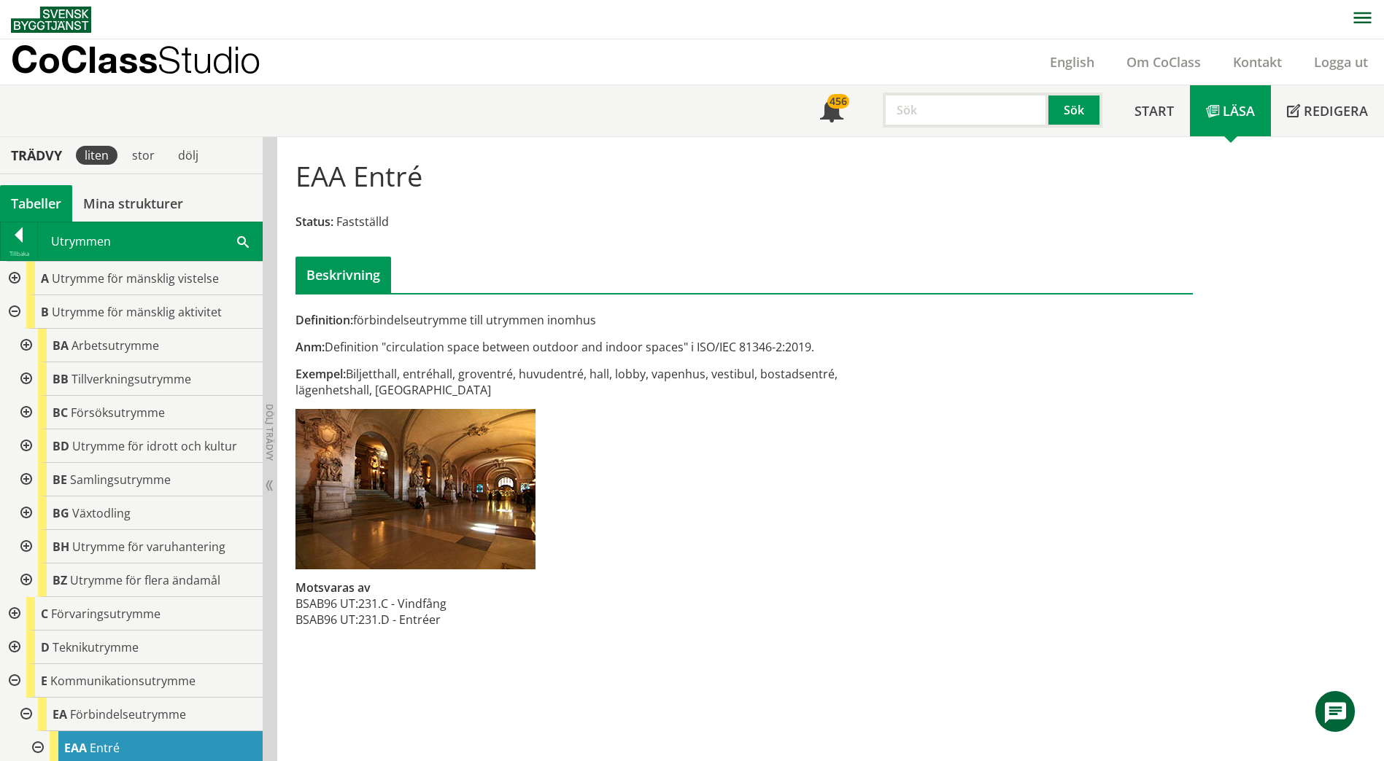
click at [25, 345] on div at bounding box center [25, 346] width 26 height 34
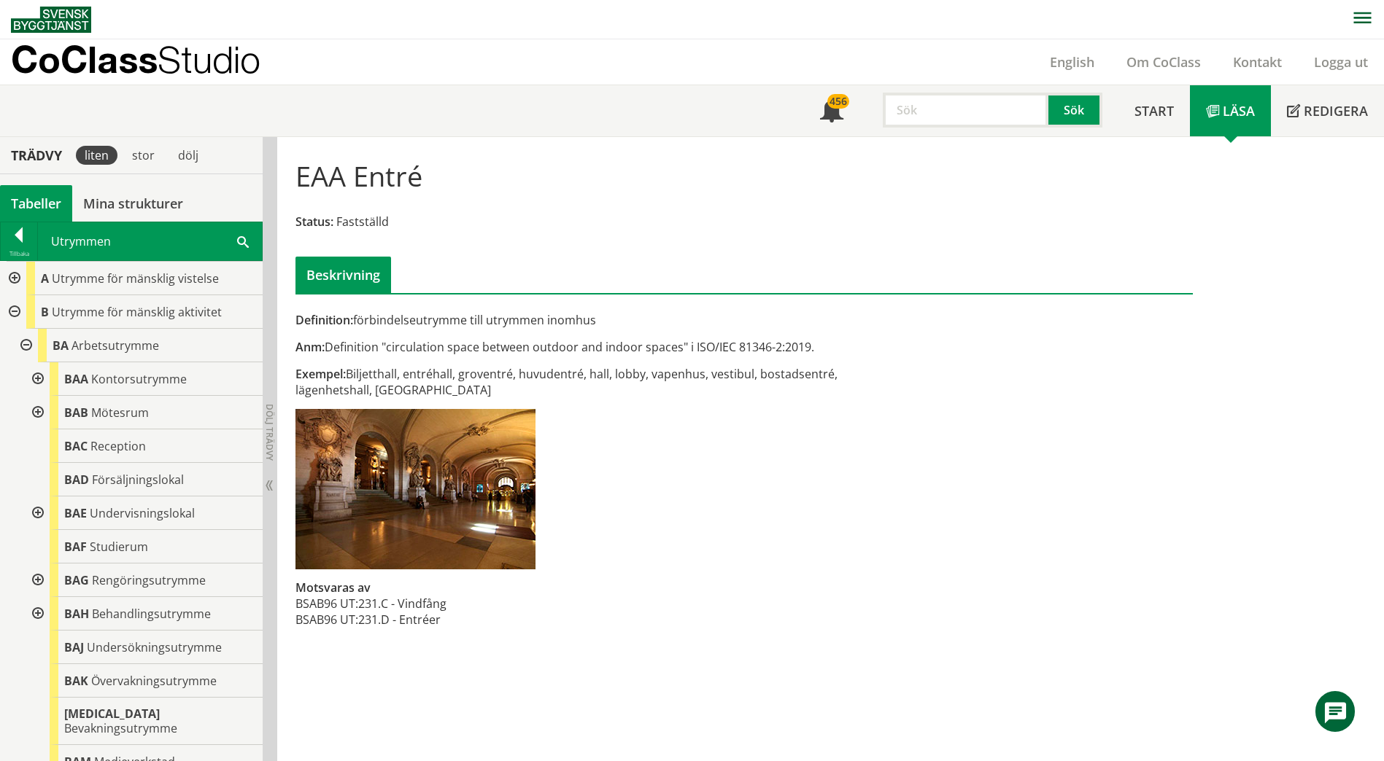
click at [36, 415] on div at bounding box center [36, 413] width 26 height 34
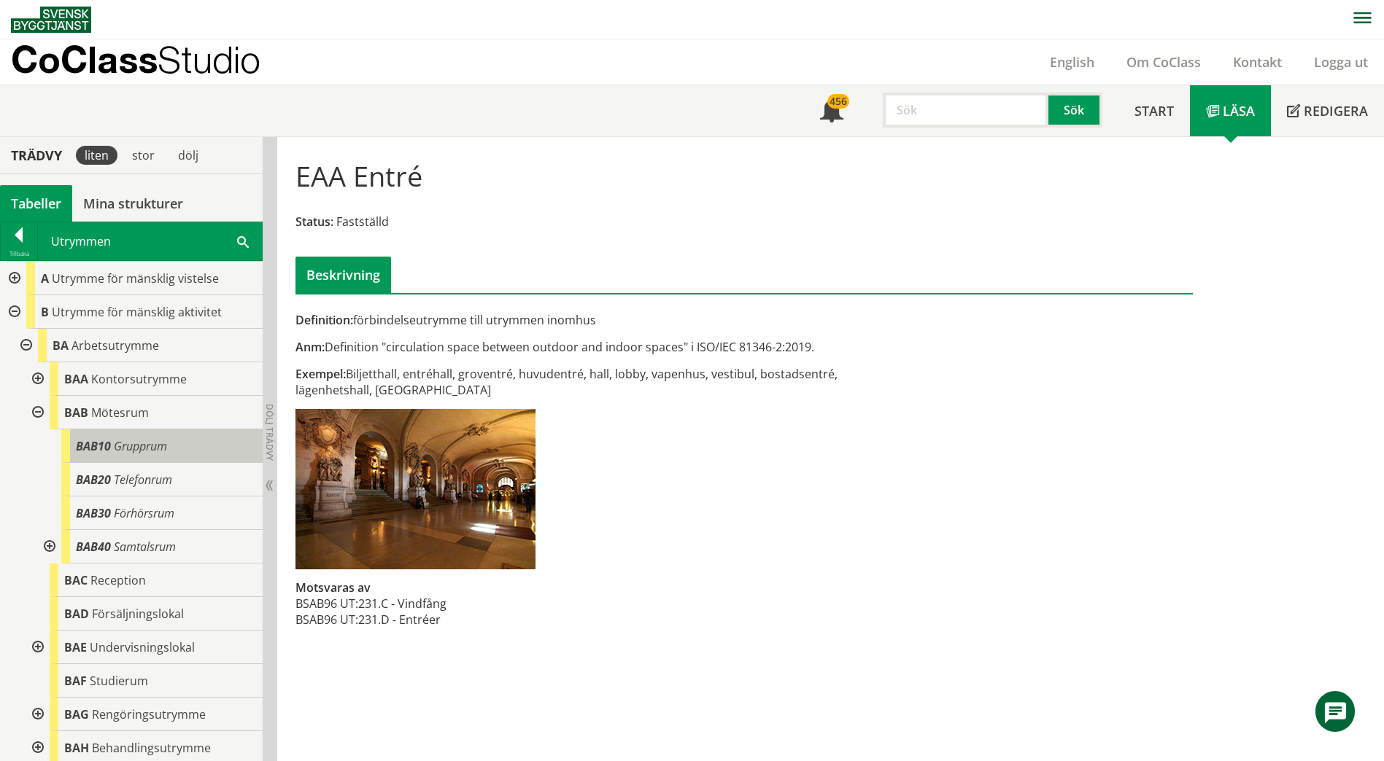
click at [89, 454] on div "BAB10 Grupprum" at bounding box center [161, 447] width 201 height 34
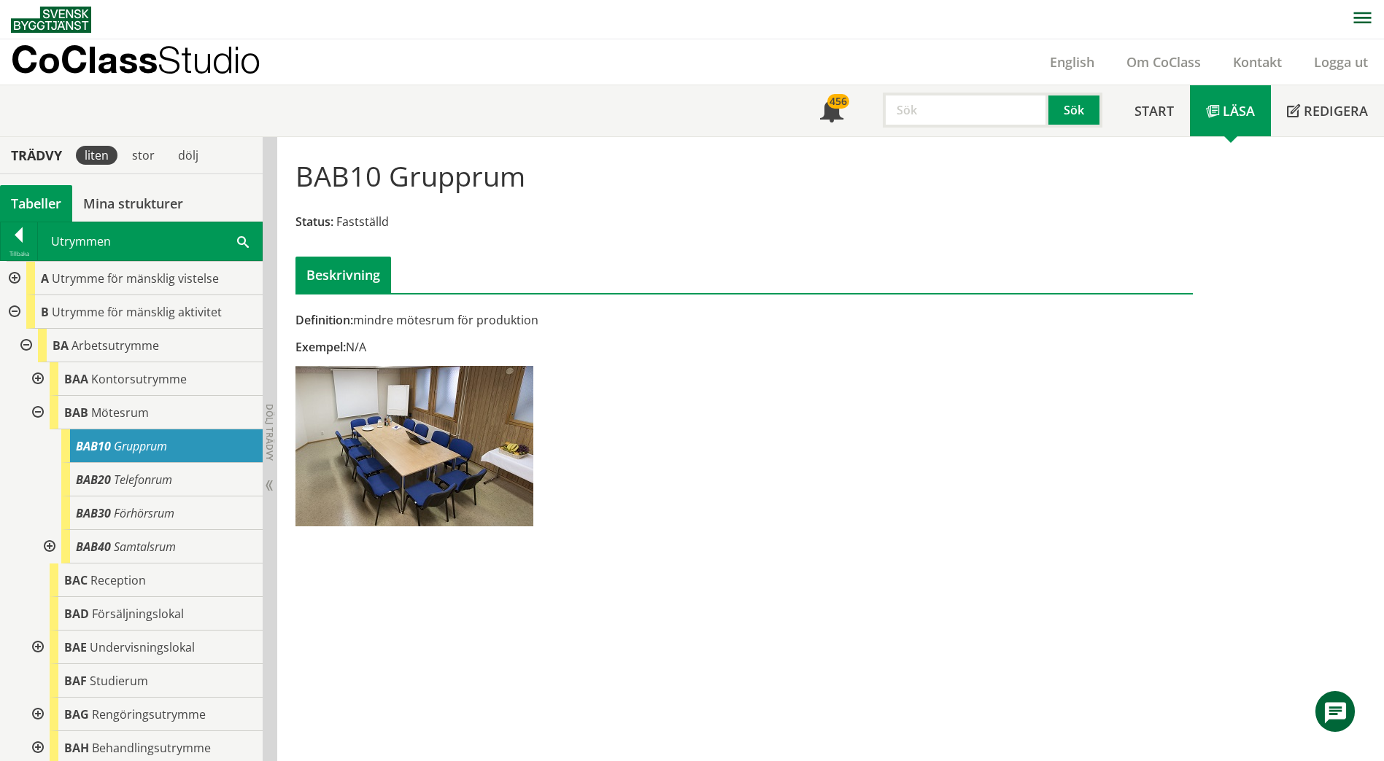
click at [35, 411] on div at bounding box center [36, 413] width 26 height 34
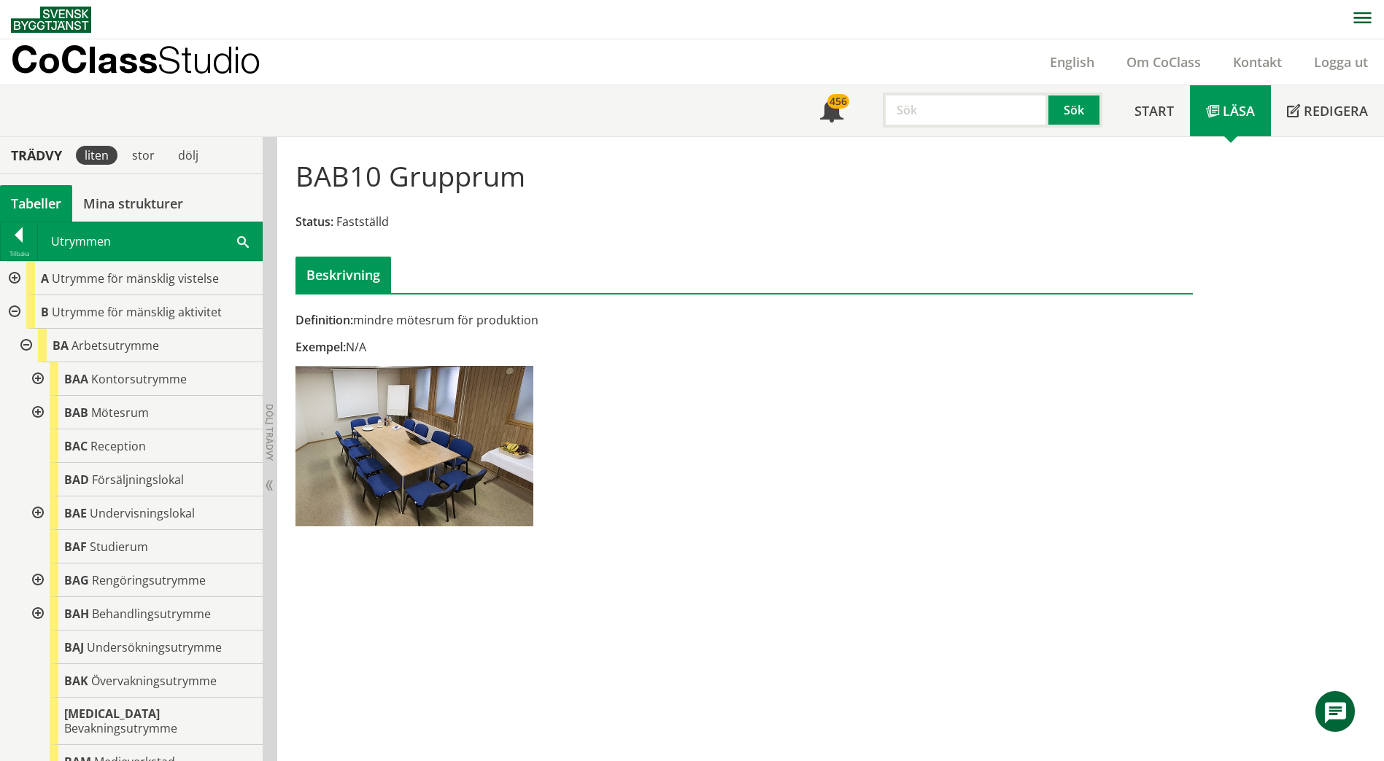
click at [36, 511] on div at bounding box center [36, 514] width 26 height 34
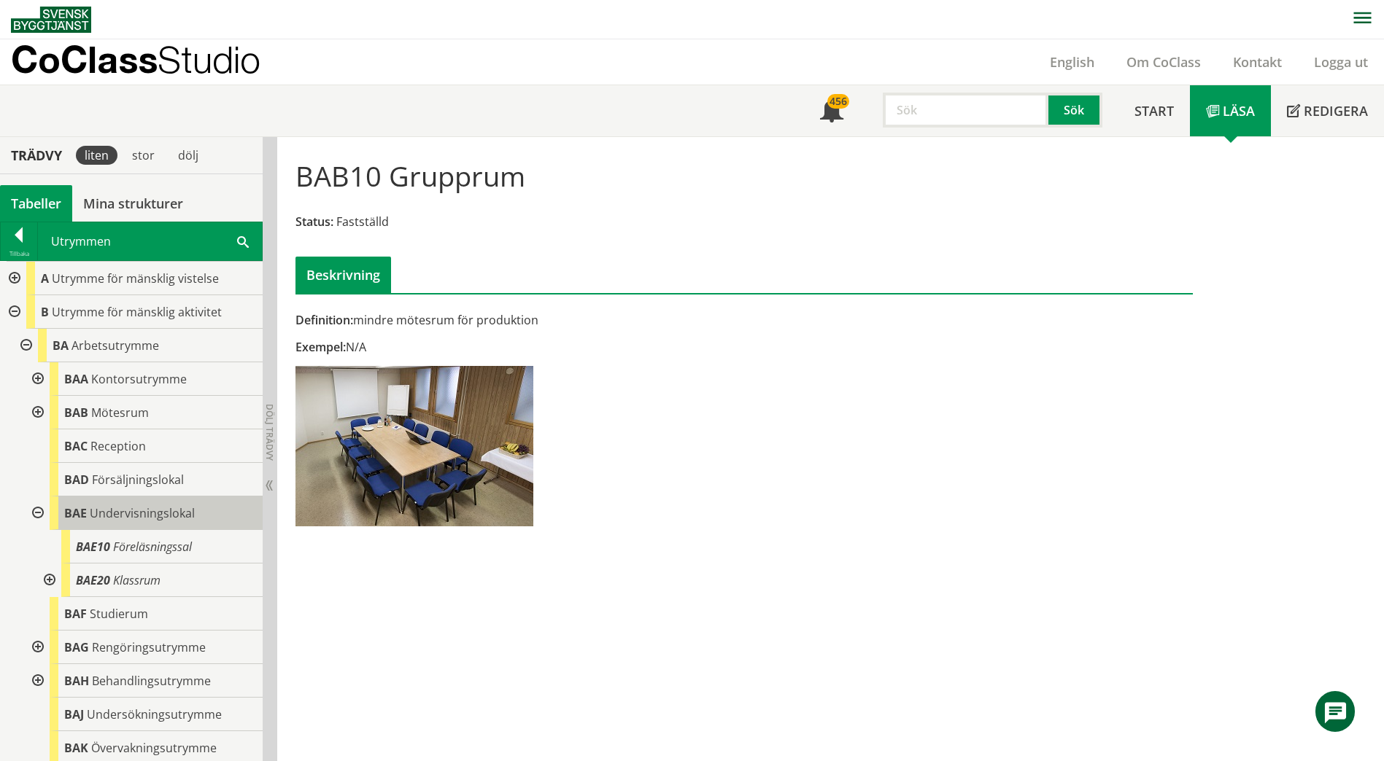
click at [88, 519] on div "BAE Undervisningslokal" at bounding box center [156, 514] width 213 height 34
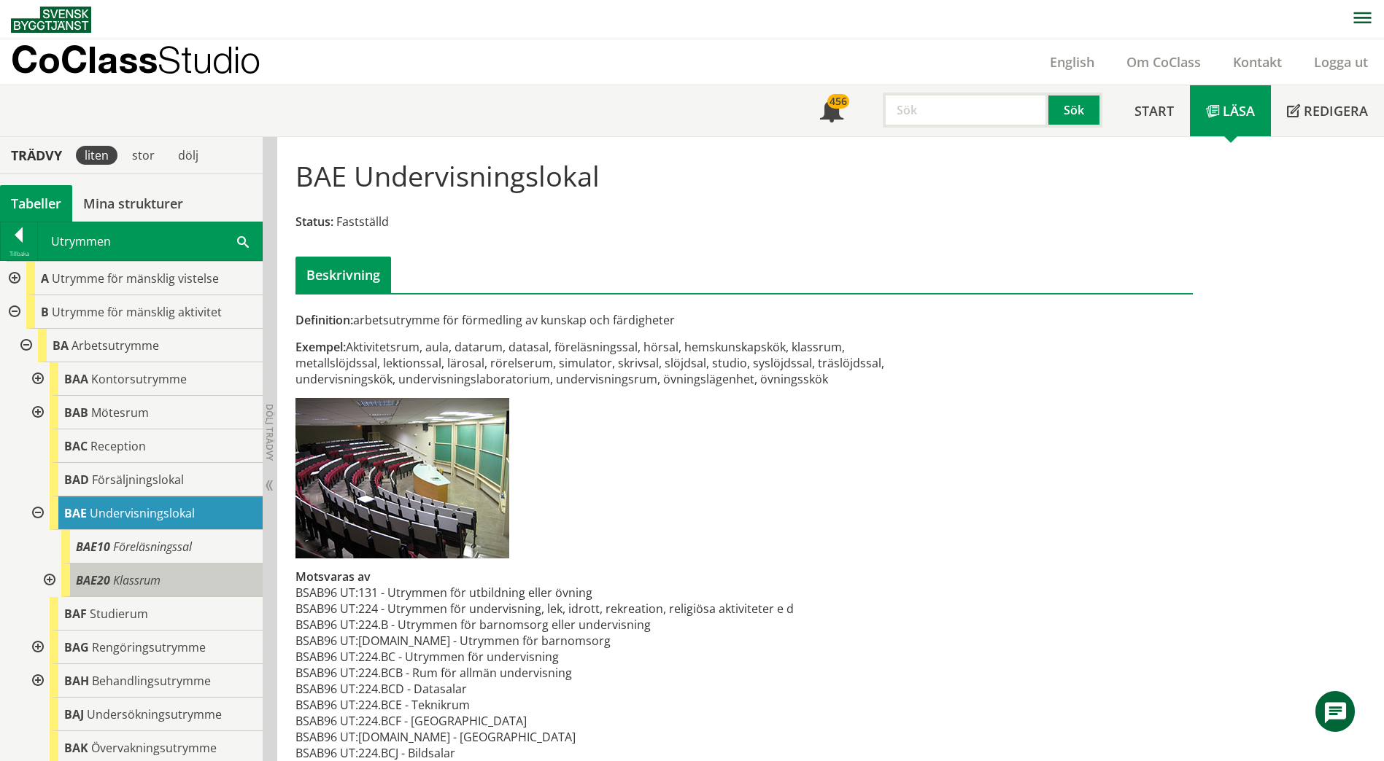
click at [78, 581] on span "BAE20" at bounding box center [93, 581] width 34 height 16
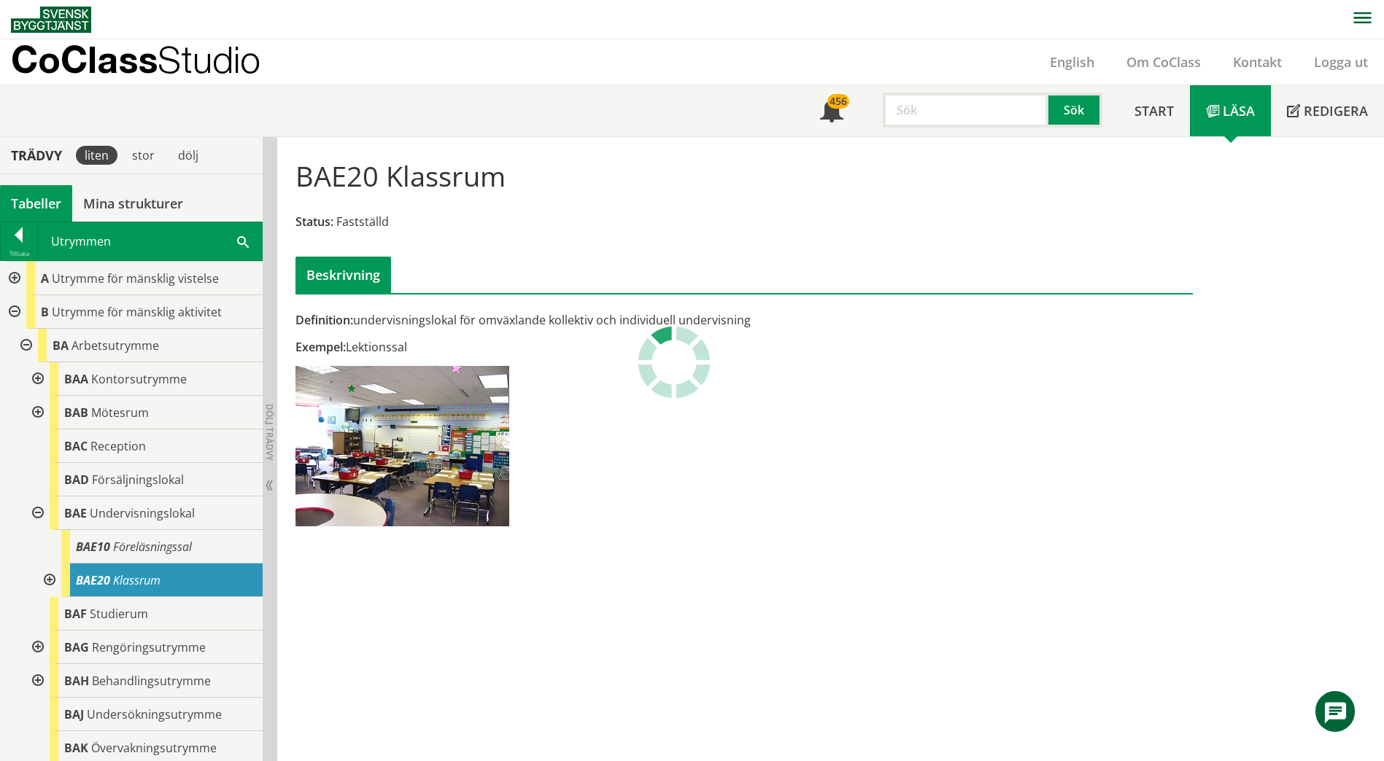
click at [51, 580] on div at bounding box center [48, 581] width 26 height 34
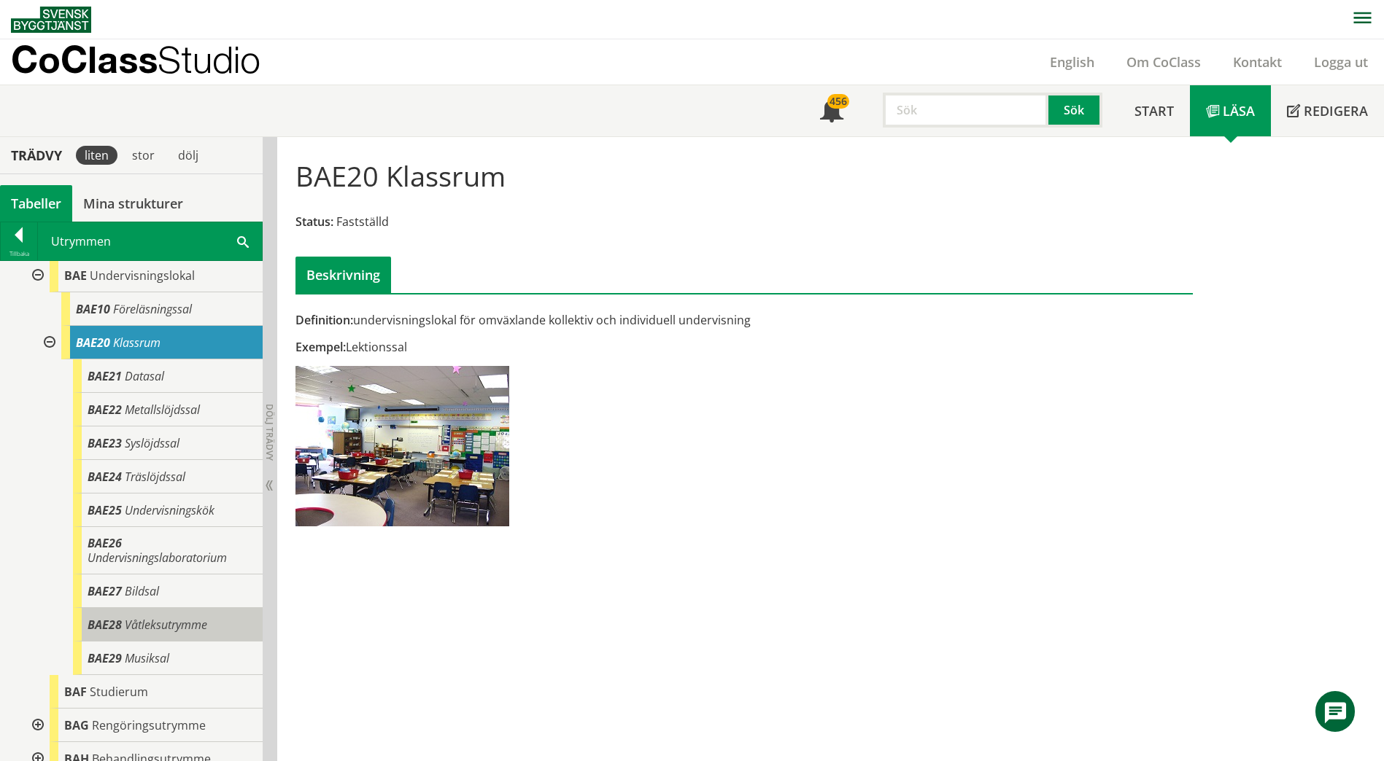
scroll to position [292, 0]
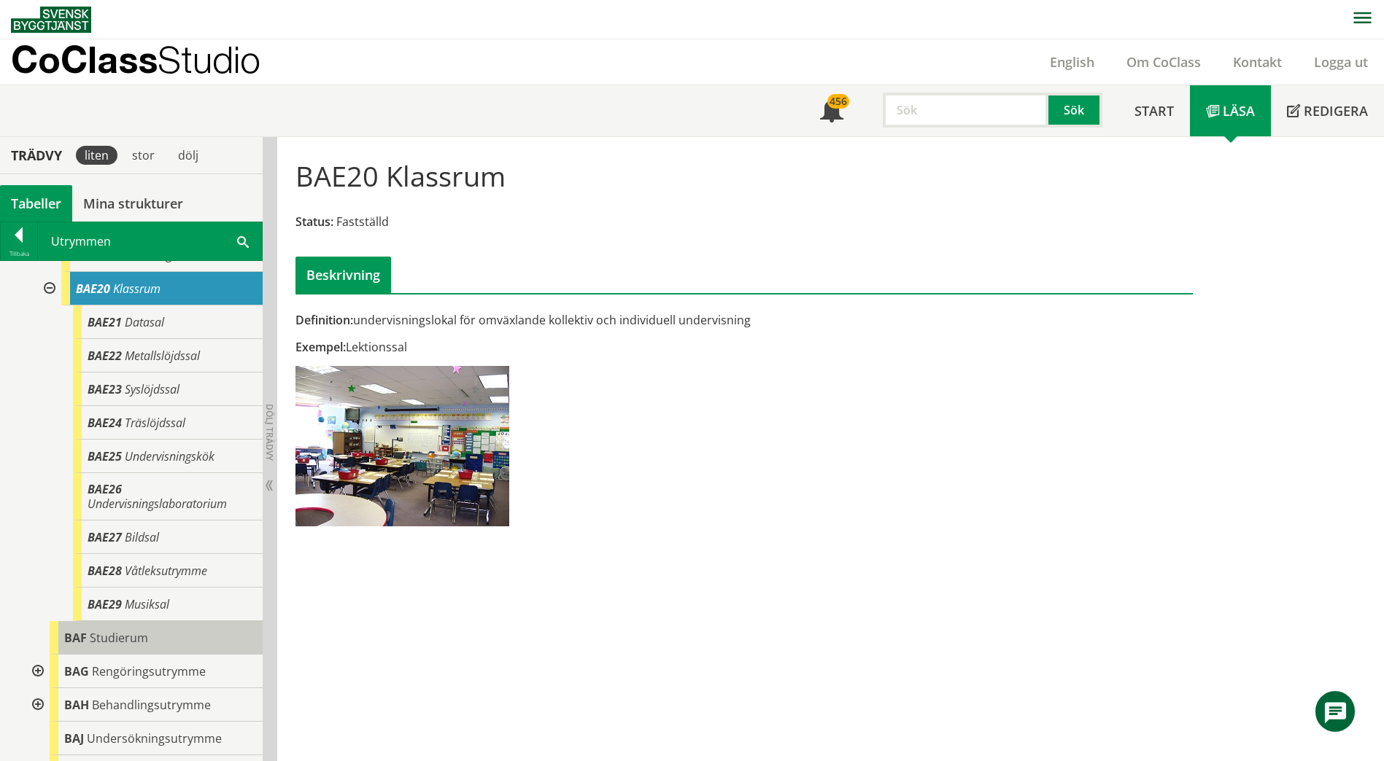
click at [101, 632] on span "Studierum" at bounding box center [119, 638] width 58 height 16
